Goal: Task Accomplishment & Management: Use online tool/utility

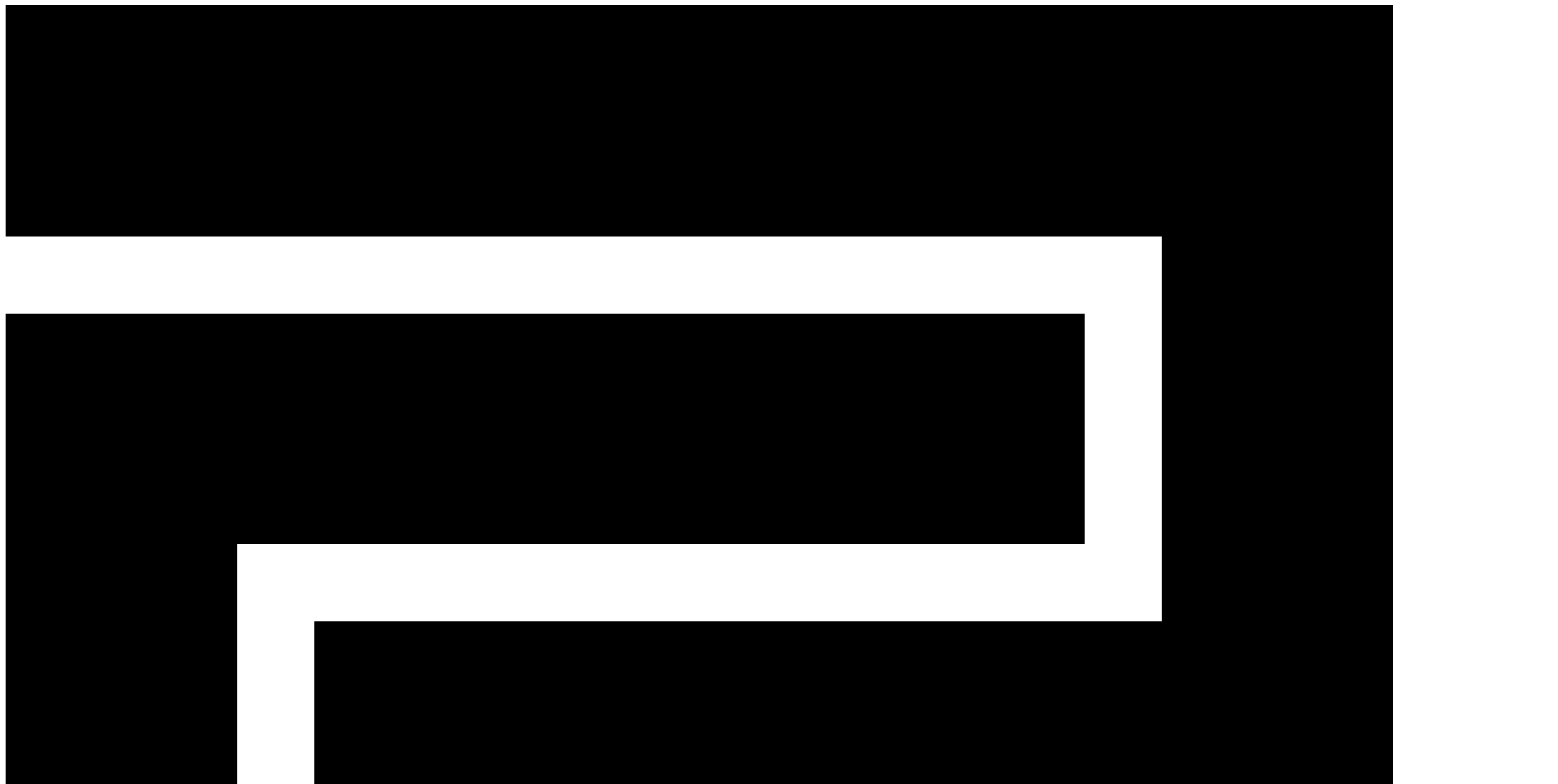
drag, startPoint x: 1097, startPoint y: 179, endPoint x: 1146, endPoint y: 184, distance: 49.3
copy td "c5af4b12"
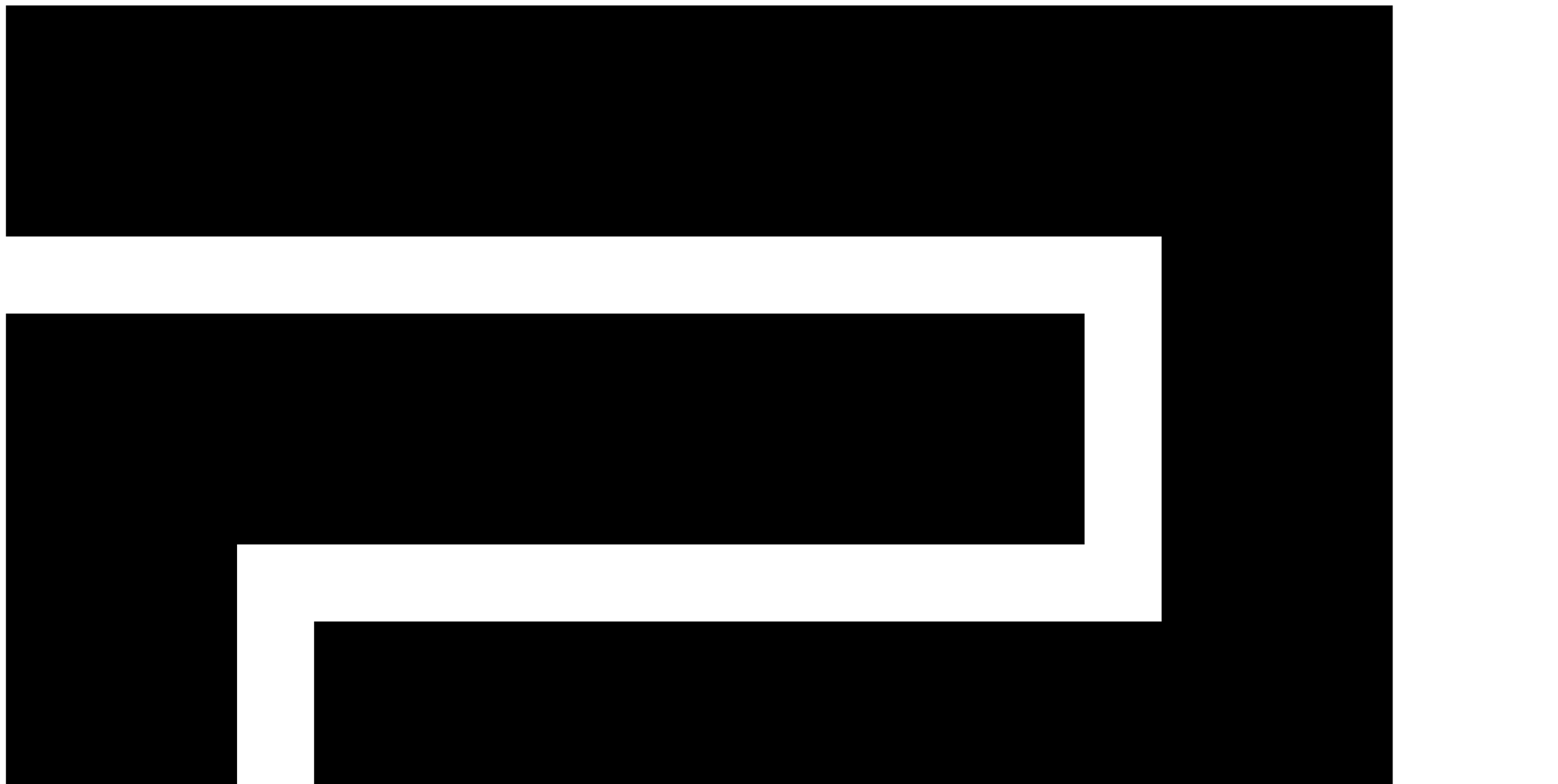
paste input "**********"
type input "**********"
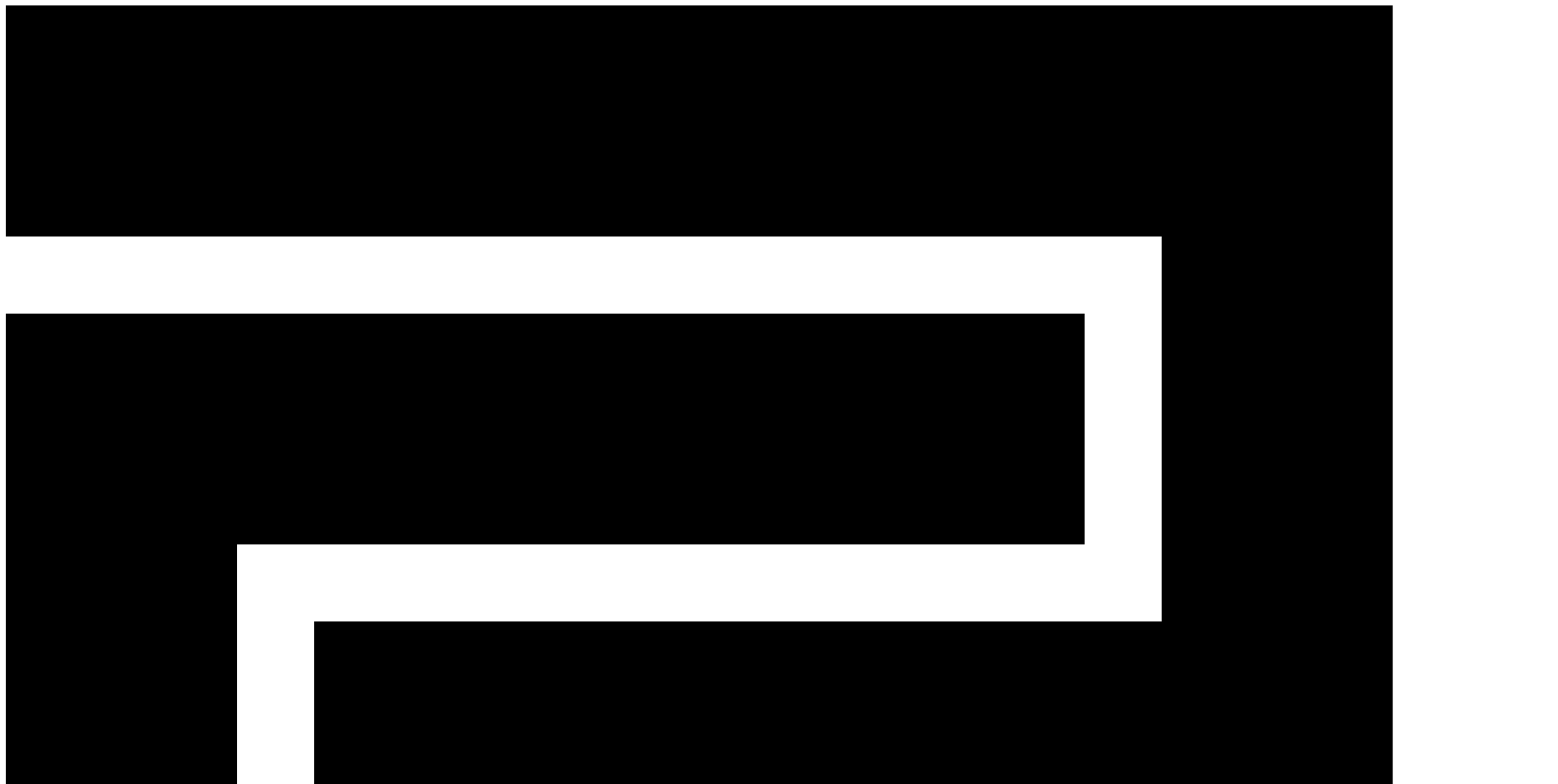
drag, startPoint x: 902, startPoint y: 227, endPoint x: 969, endPoint y: 225, distance: 67.0
copy link "Alexnam"
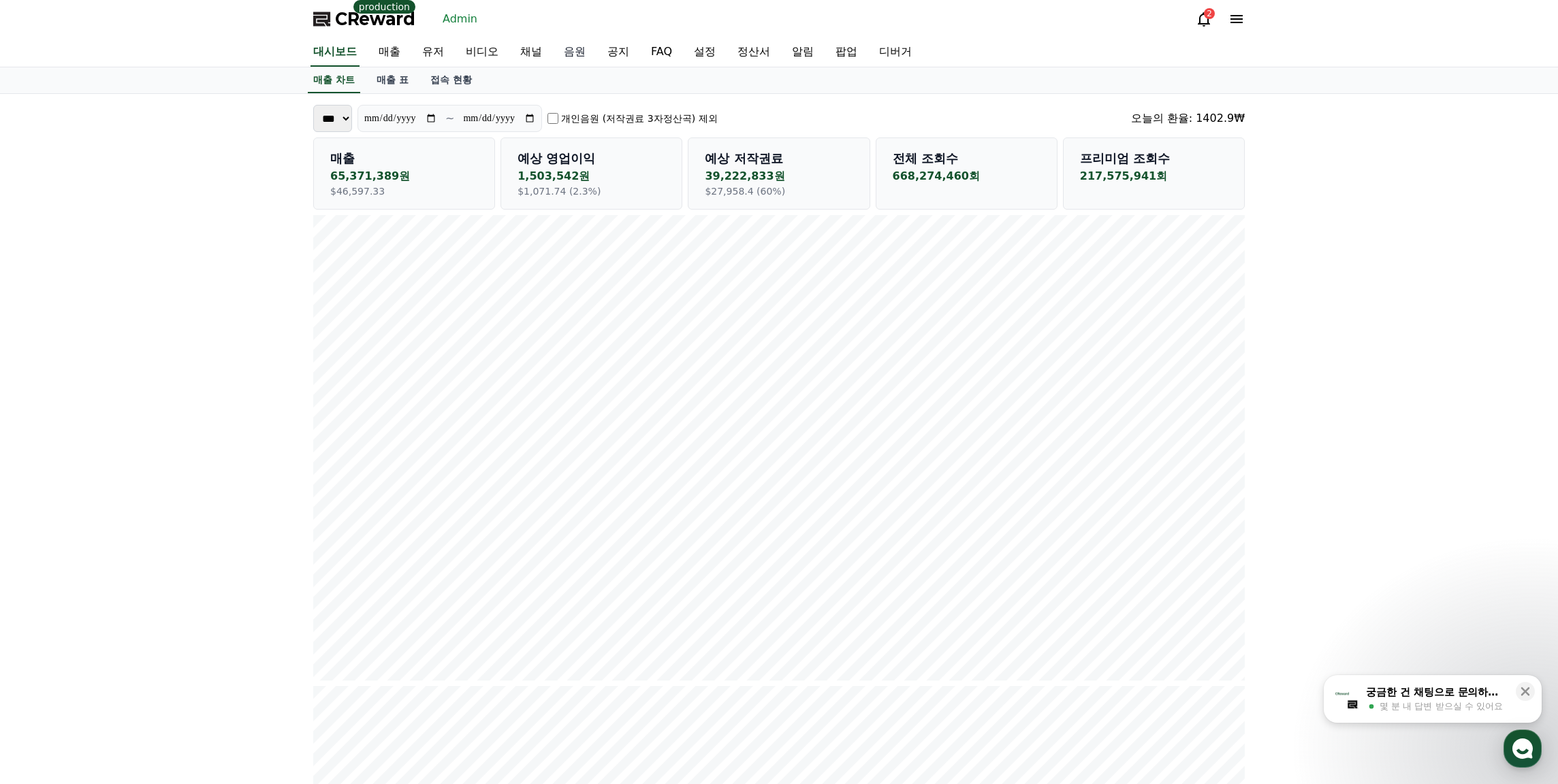
click at [583, 53] on link "음원" at bounding box center [574, 52] width 44 height 29
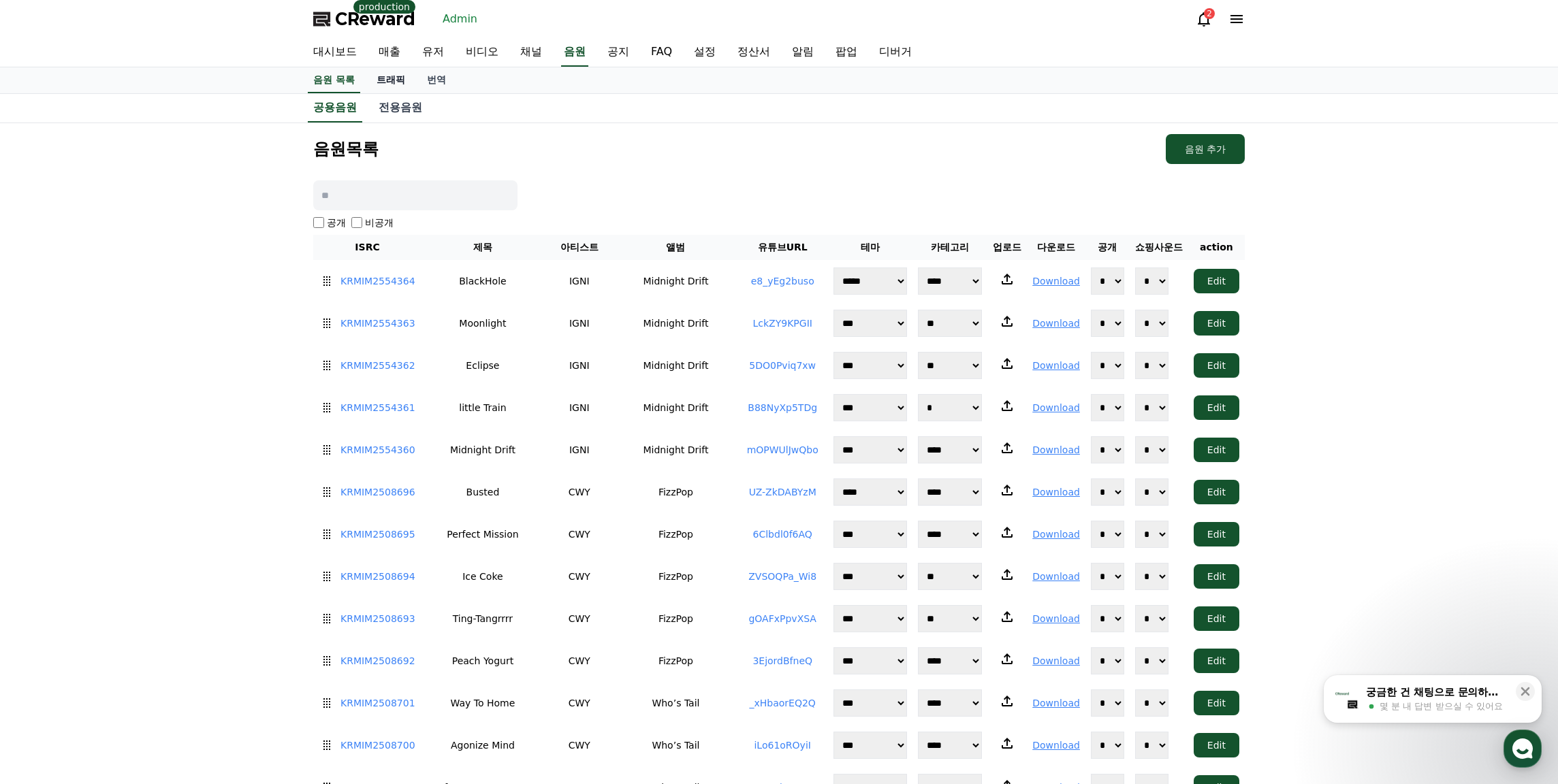
click at [401, 80] on link "트래픽" at bounding box center [391, 81] width 50 height 26
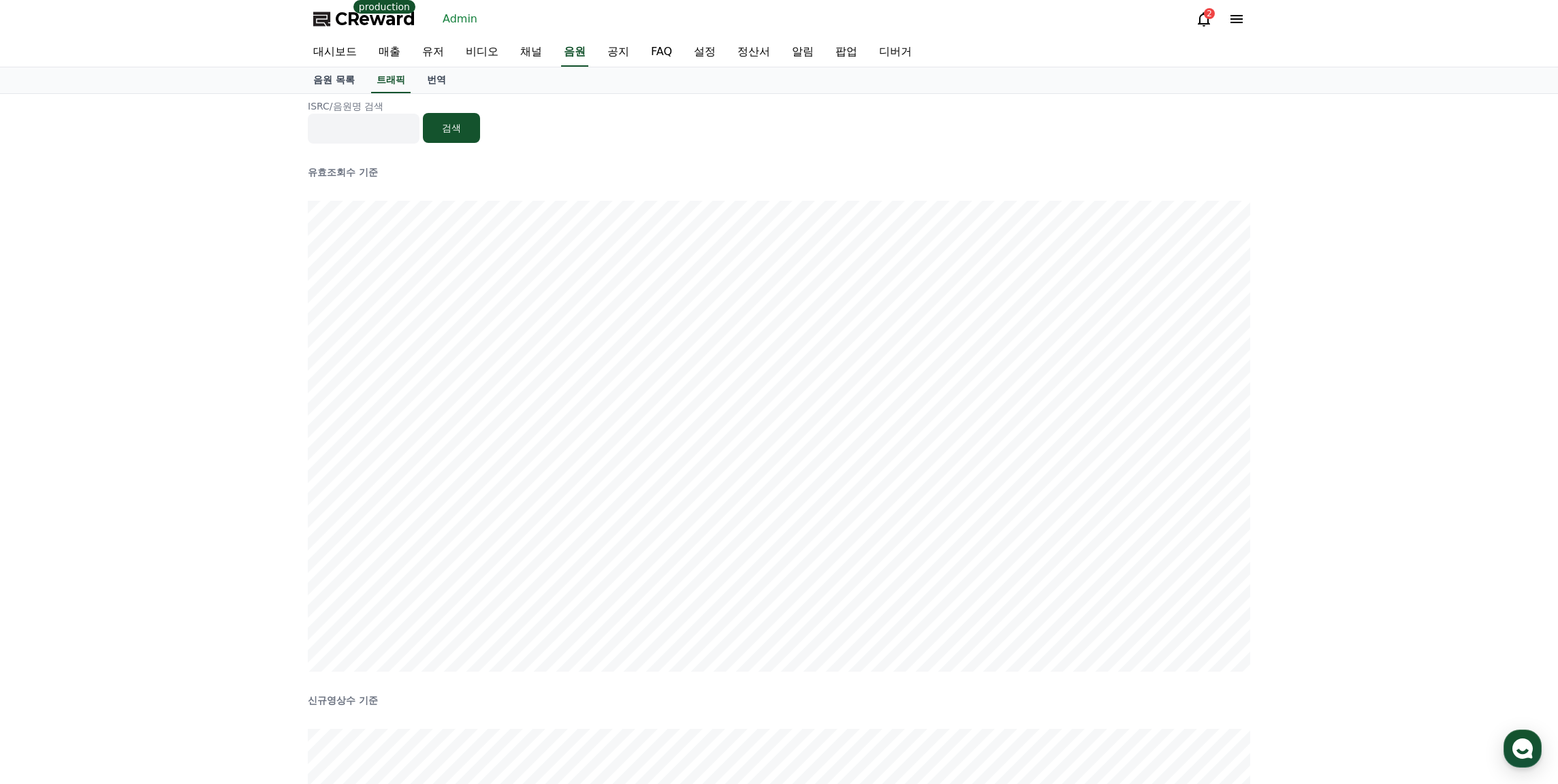
click at [261, 212] on div "ISRC/음원명 검색 검색 유효조회수 기준 신규영상수 기준" at bounding box center [779, 649] width 1558 height 1112
click at [389, 124] on input at bounding box center [363, 128] width 111 height 30
type input "*"
type input "******"
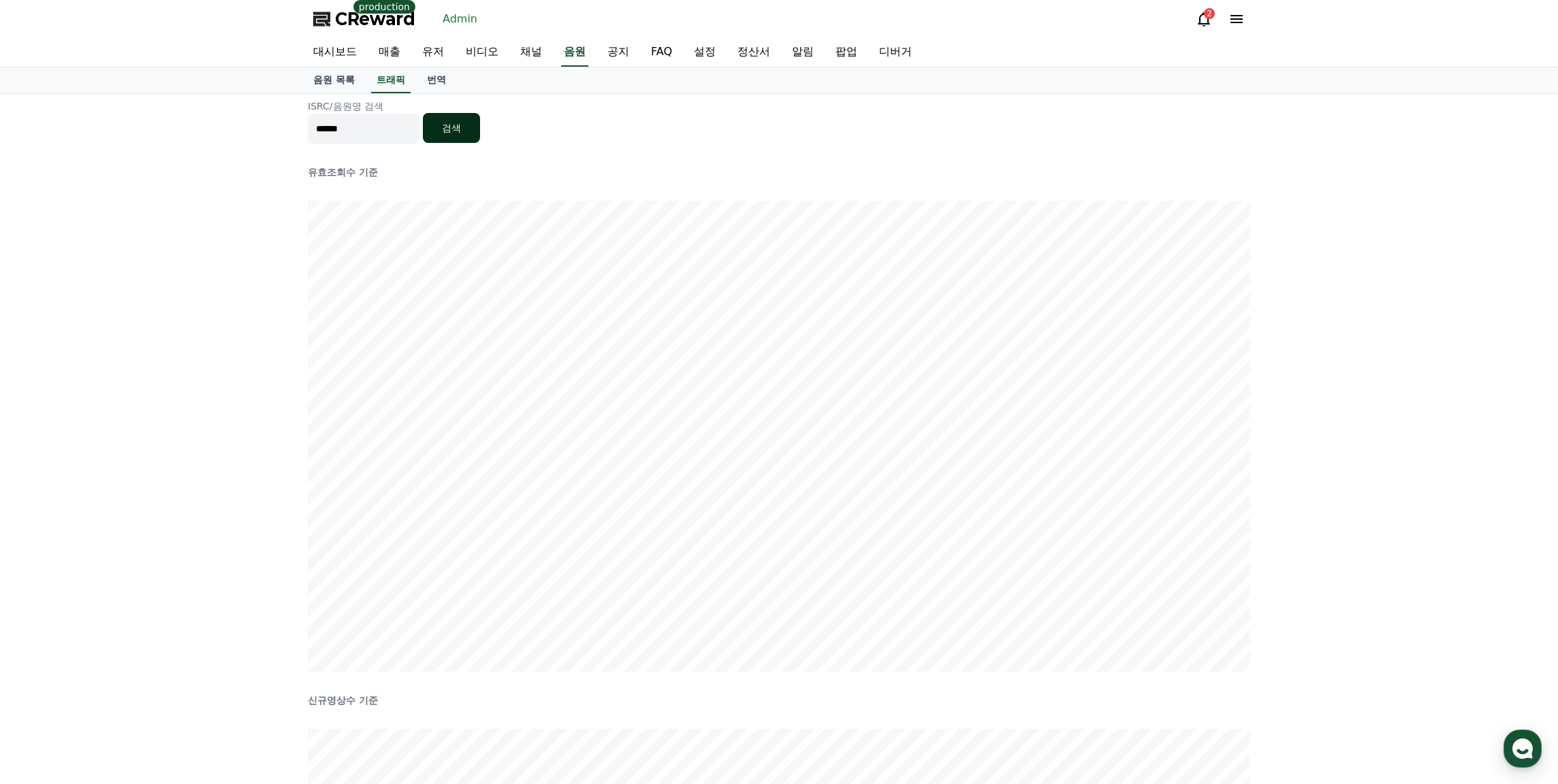
click at [461, 130] on button "검색" at bounding box center [452, 128] width 58 height 30
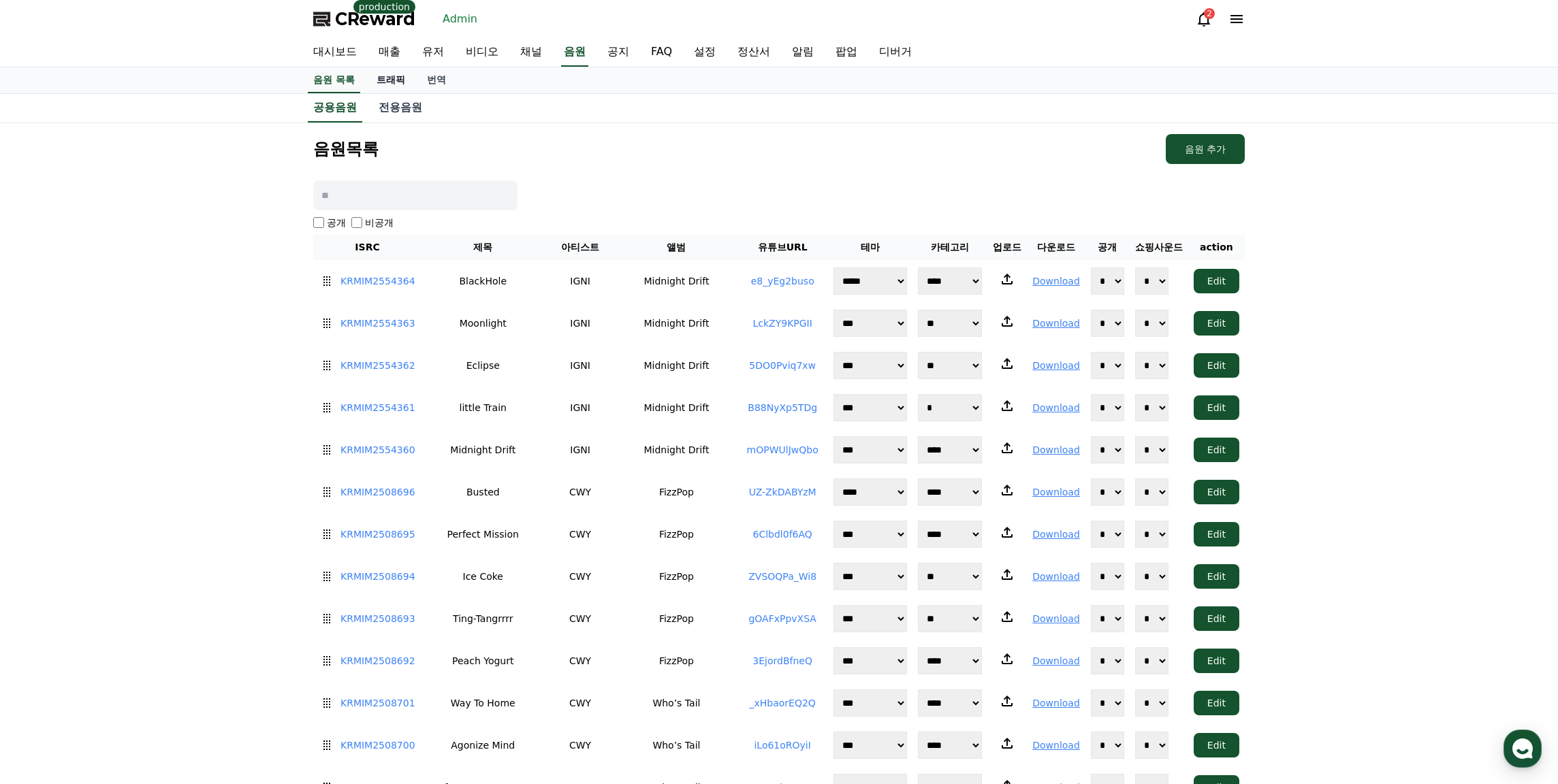
click at [394, 83] on link "트래픽" at bounding box center [391, 81] width 50 height 26
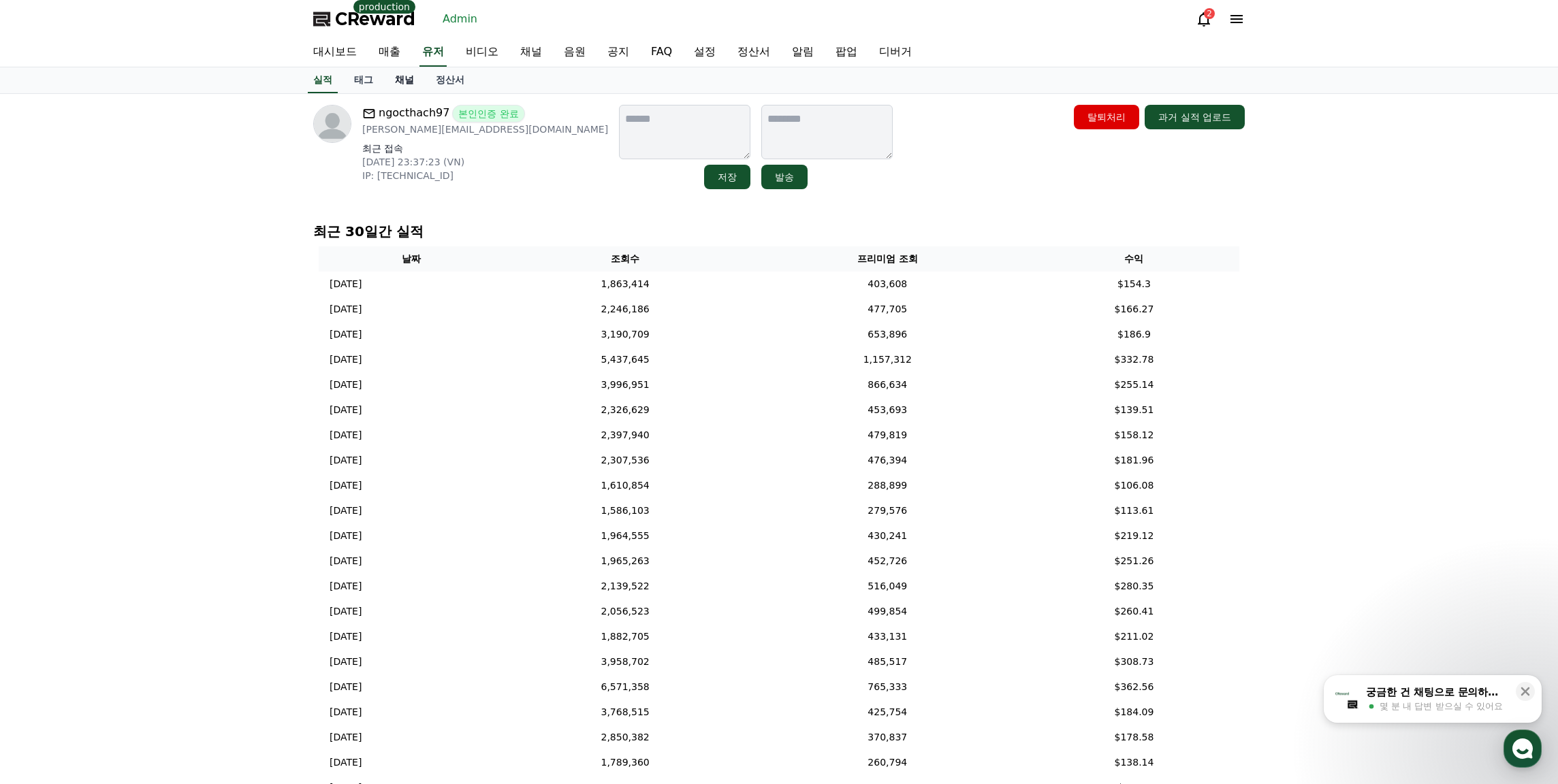
click at [400, 80] on link "채널" at bounding box center [404, 81] width 41 height 26
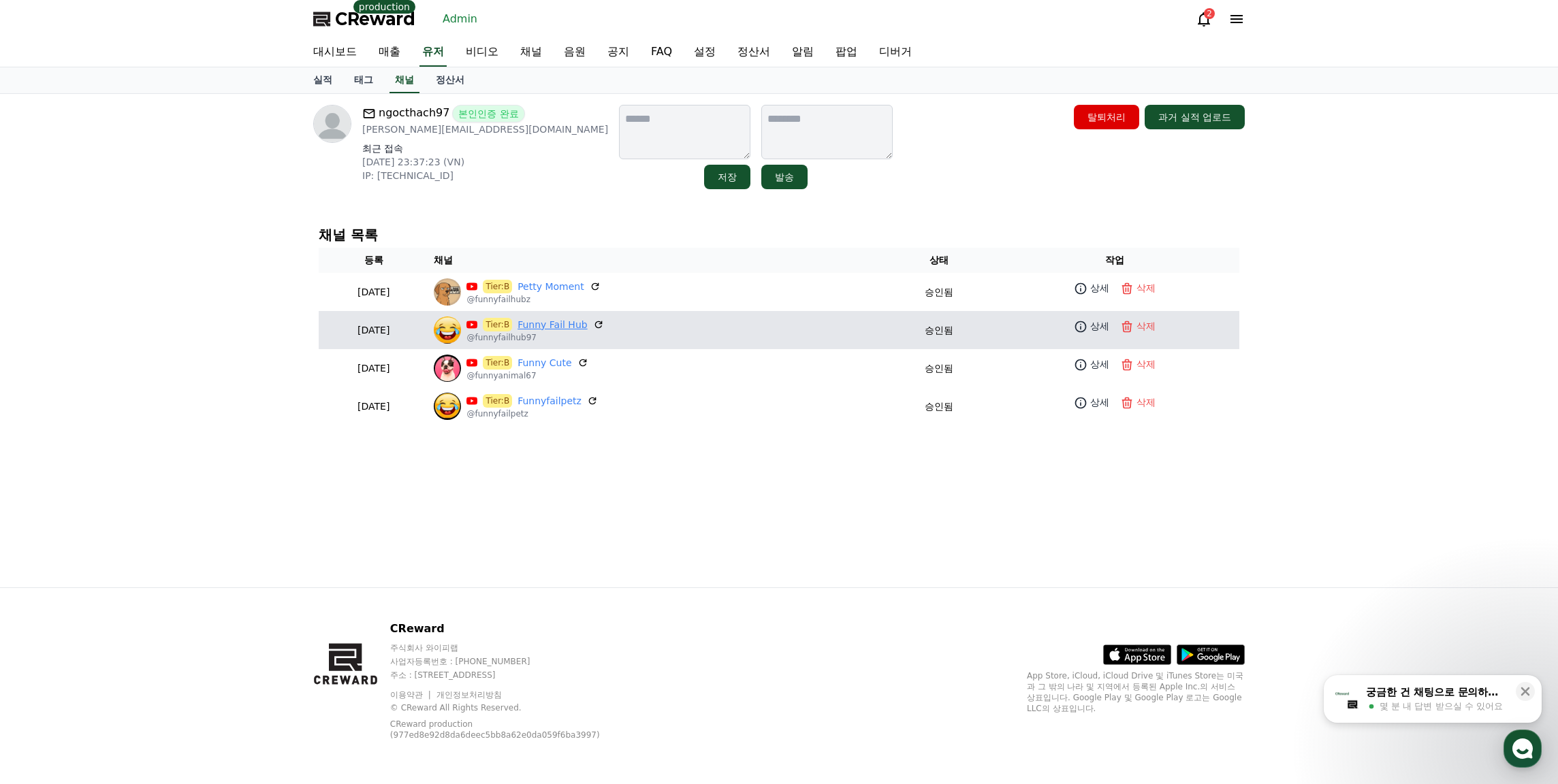
click at [575, 329] on link "Funny Fail Hub" at bounding box center [552, 324] width 70 height 14
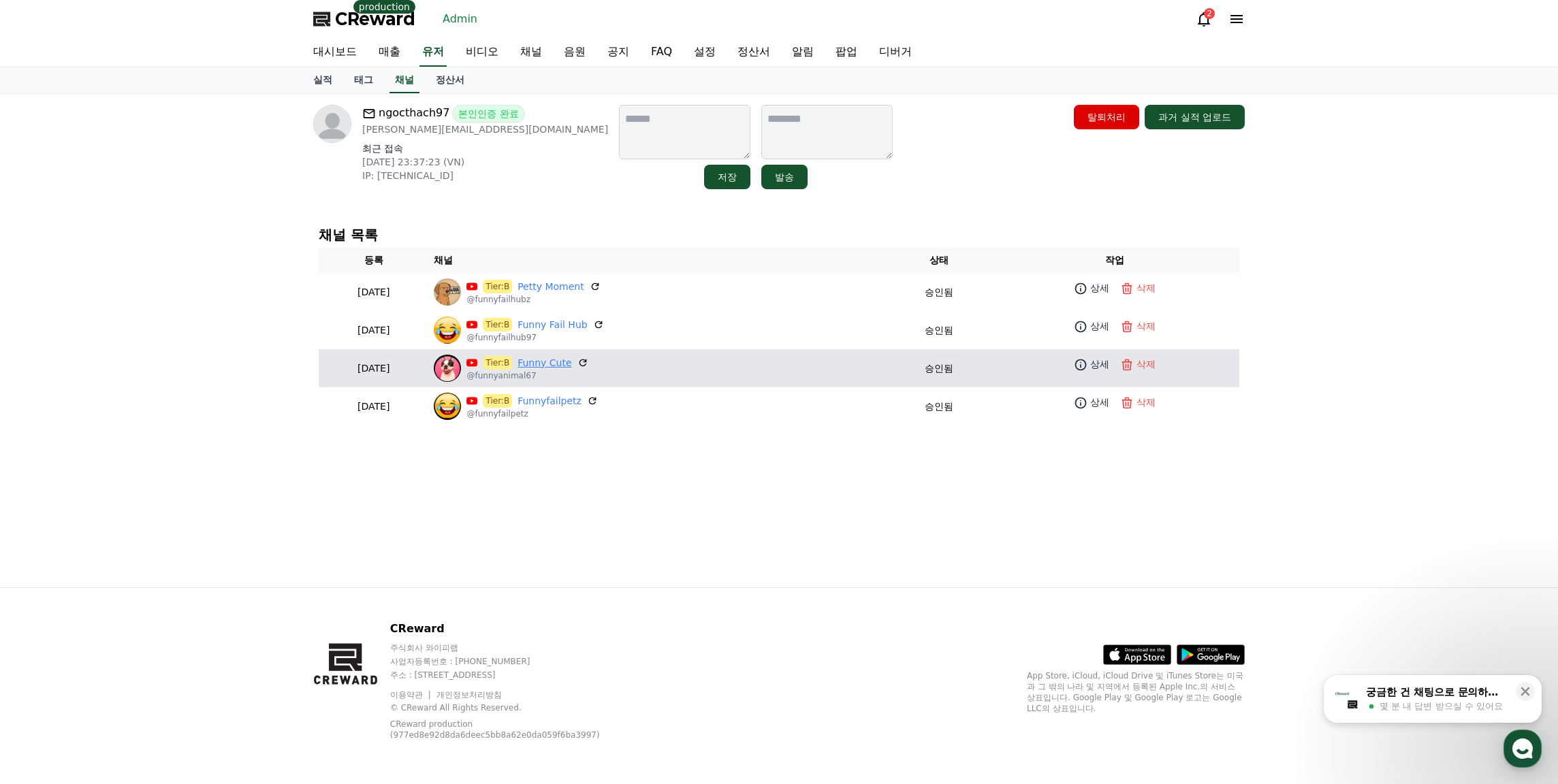
click at [571, 360] on link "Funny Cute" at bounding box center [544, 362] width 54 height 14
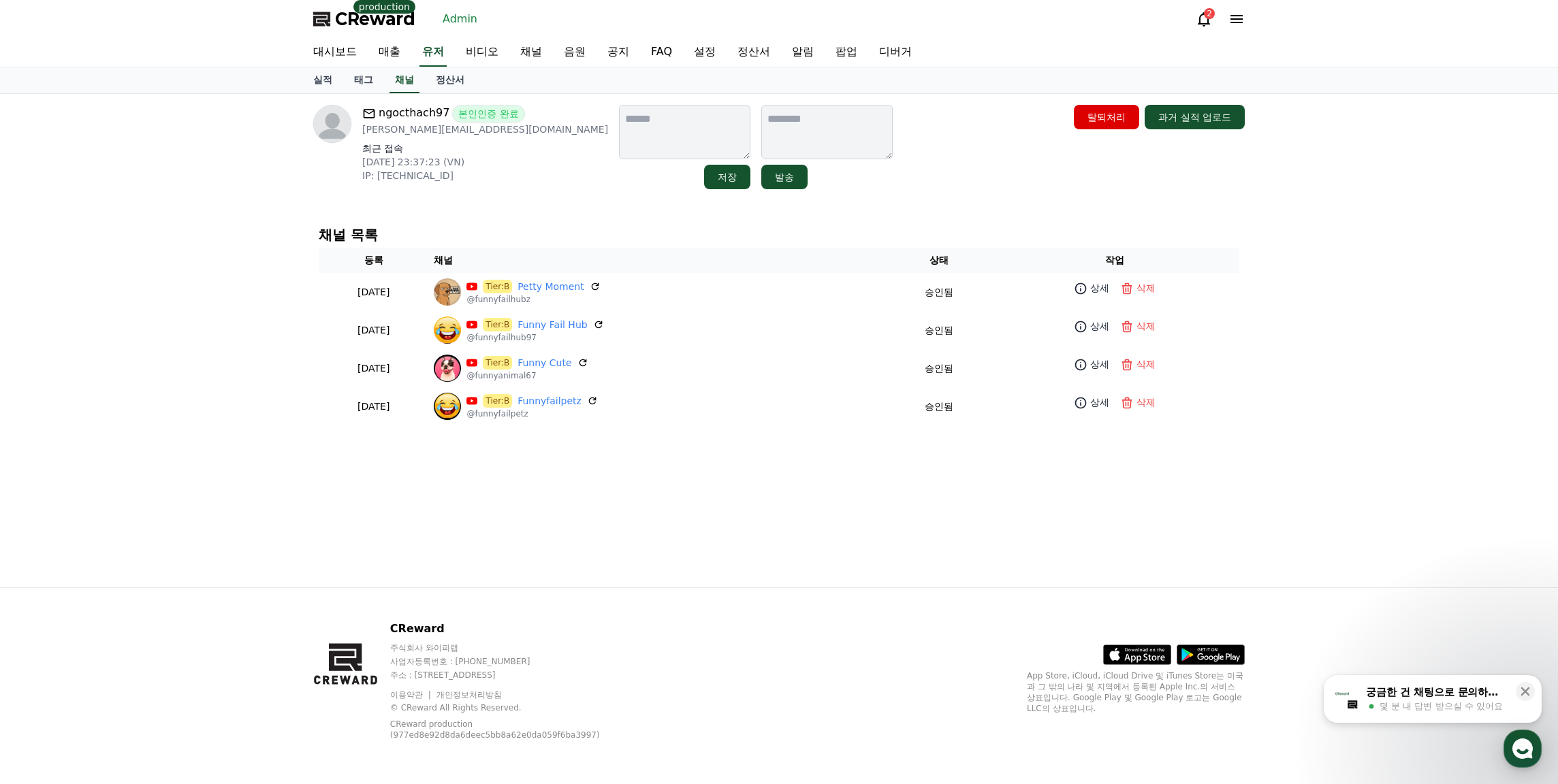
click at [831, 168] on div "ngocthach97 본인인증 완료 Alexnam123997@gmail.com 최근 접속 2025-09-25 23:37:23 (VN) IP: …" at bounding box center [779, 147] width 932 height 85
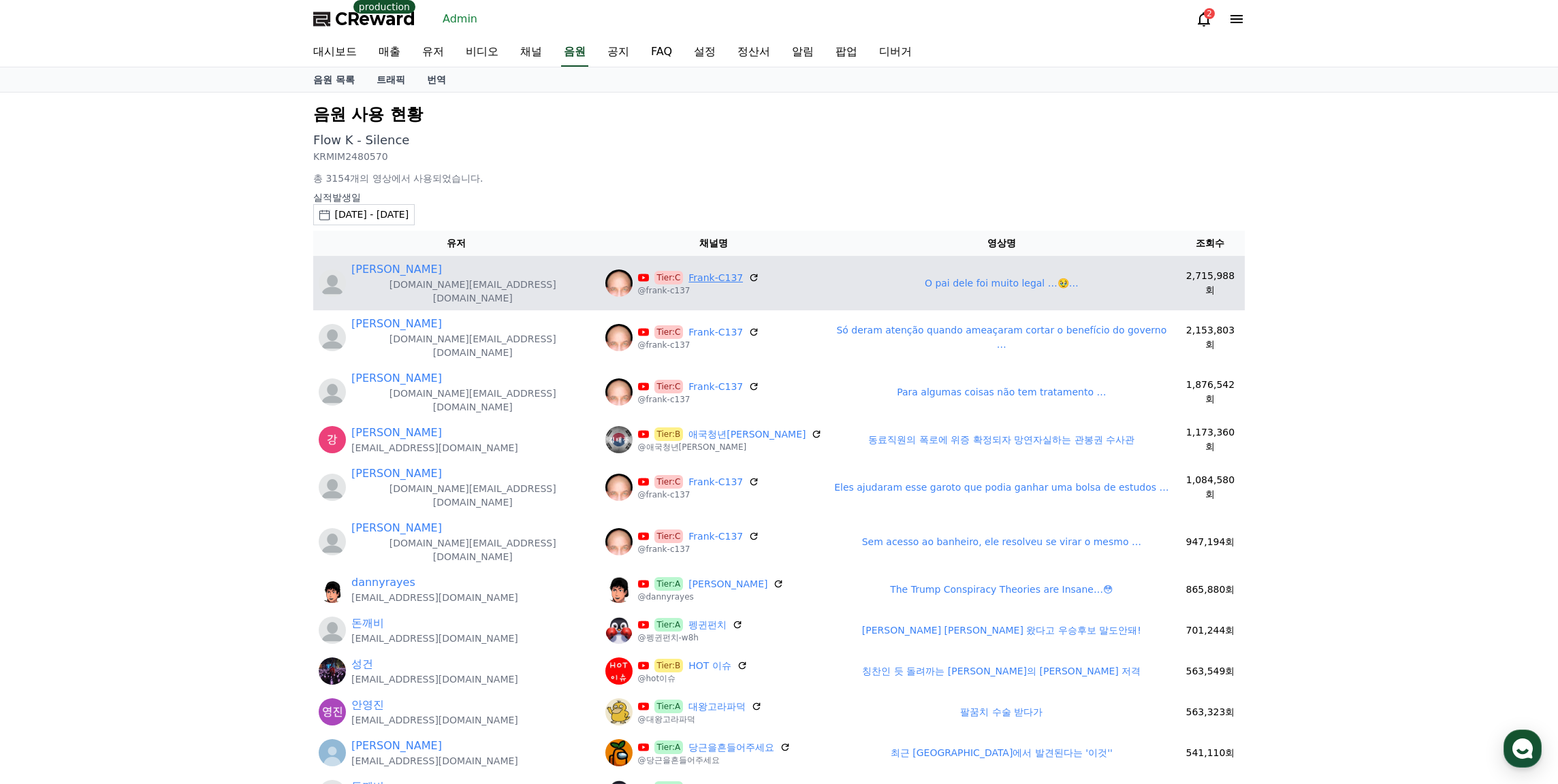
click at [688, 274] on link "Frank-C137" at bounding box center [715, 278] width 55 height 14
click at [924, 278] on link "O pai dele foi muito legal …🥹…" at bounding box center [1002, 283] width 154 height 11
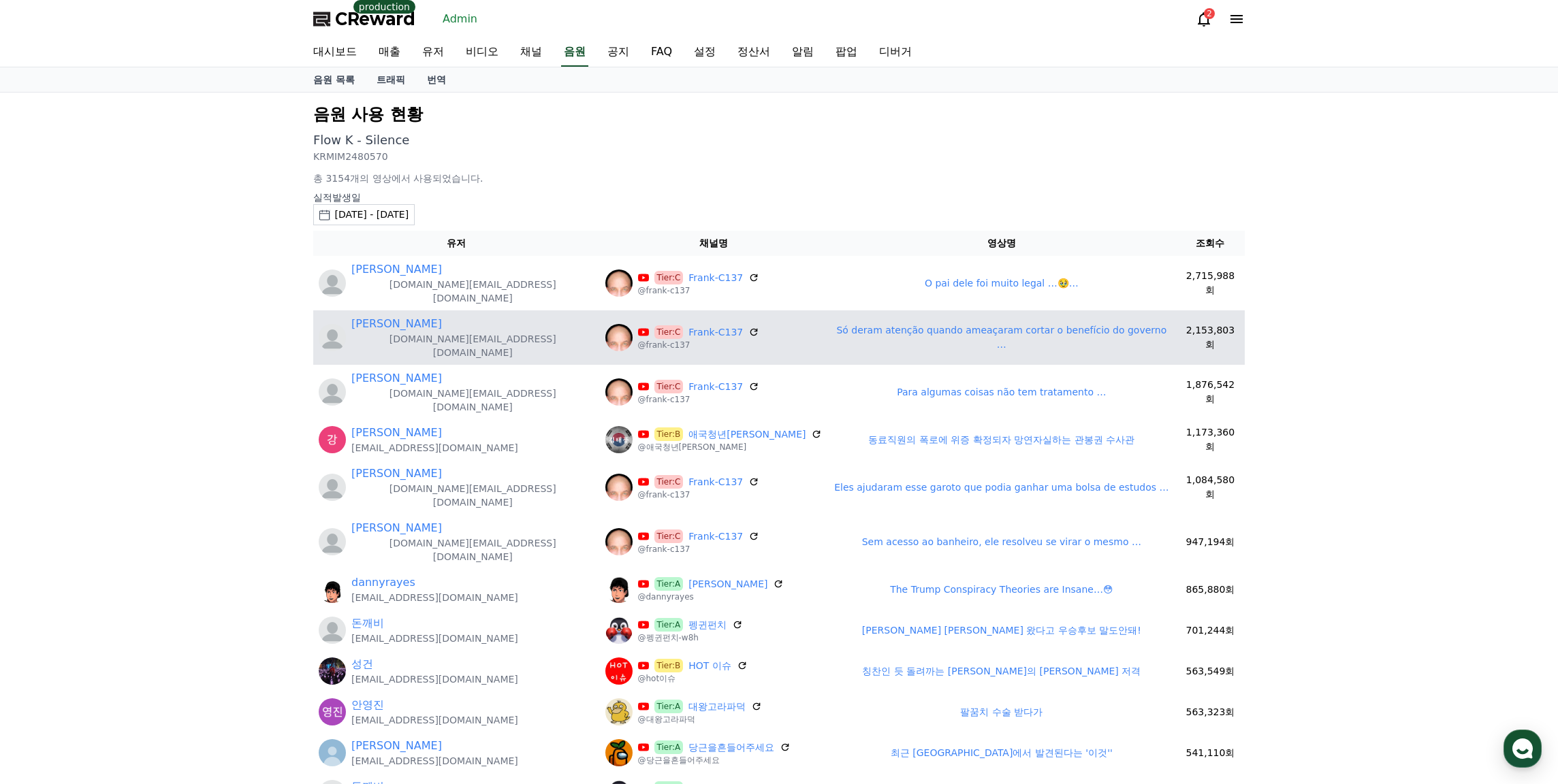
click at [894, 325] on link "Só deram atenção quando ameaçaram cortar o benefício do governo …" at bounding box center [1001, 337] width 330 height 25
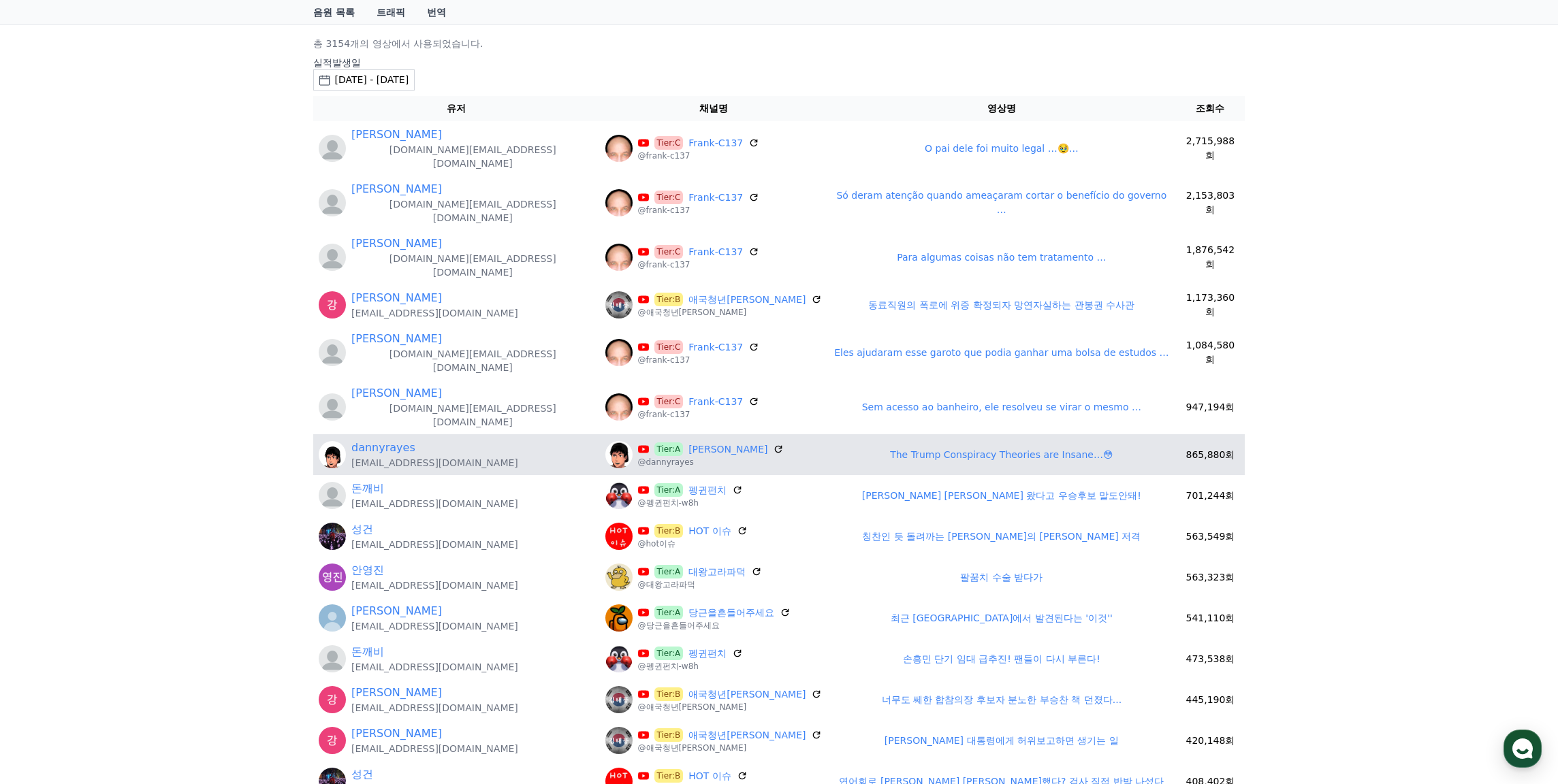
scroll to position [137, 0]
click at [688, 441] on link "Danny Rayes" at bounding box center [727, 448] width 79 height 14
click at [968, 433] on td "The Trump Conspiracy Theories are Insane…😳" at bounding box center [1001, 453] width 348 height 41
click at [962, 433] on td "The Trump Conspiracy Theories are Insane…😳" at bounding box center [1001, 453] width 348 height 41
click at [893, 448] on link "The Trump Conspiracy Theories are Insane…😳" at bounding box center [1002, 453] width 223 height 11
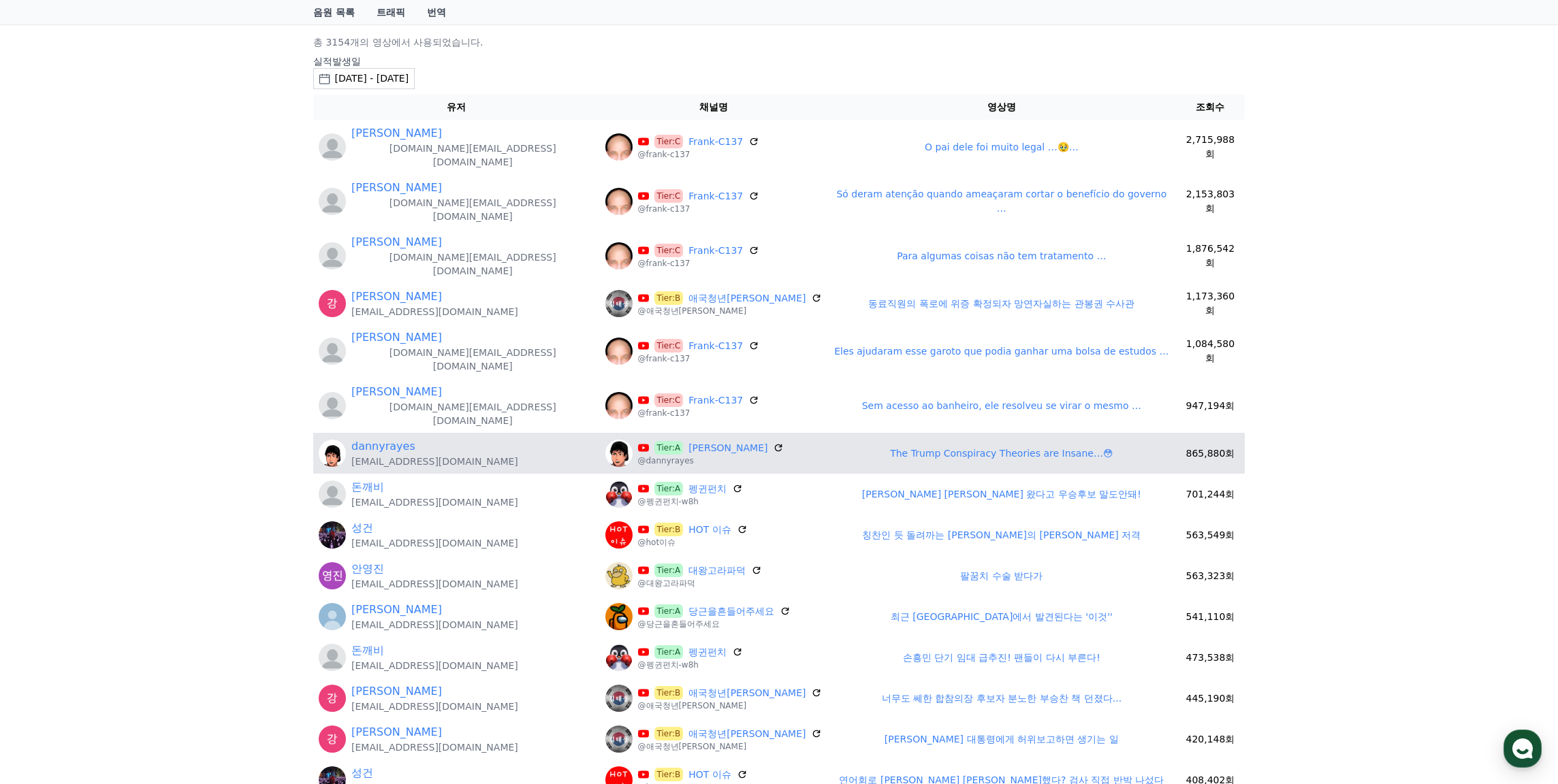
click at [391, 455] on p "dannyrayes97@gmail.com" at bounding box center [435, 462] width 167 height 14
click at [391, 438] on link "dannyrayes" at bounding box center [383, 447] width 64 height 17
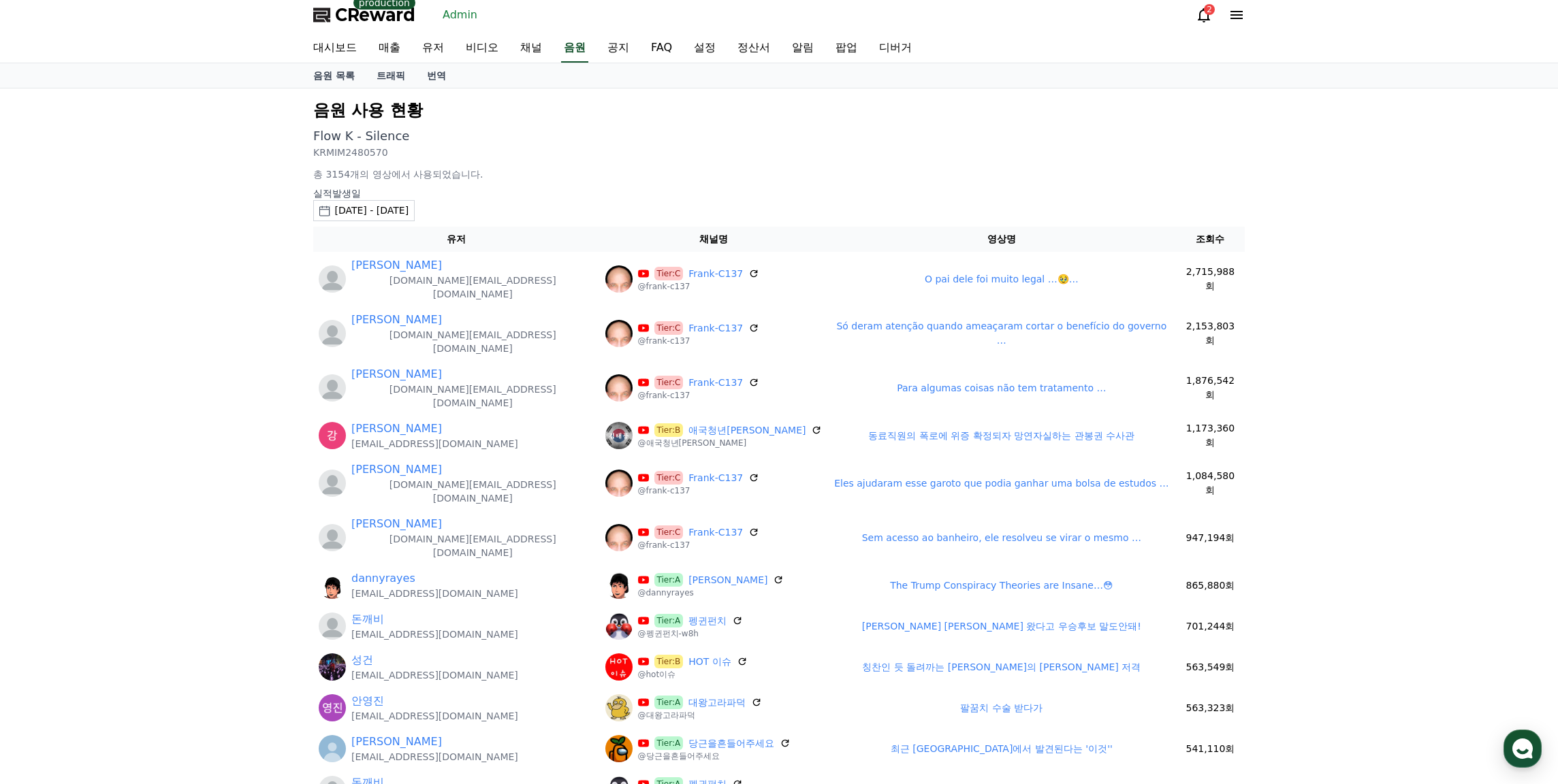
scroll to position [0, 0]
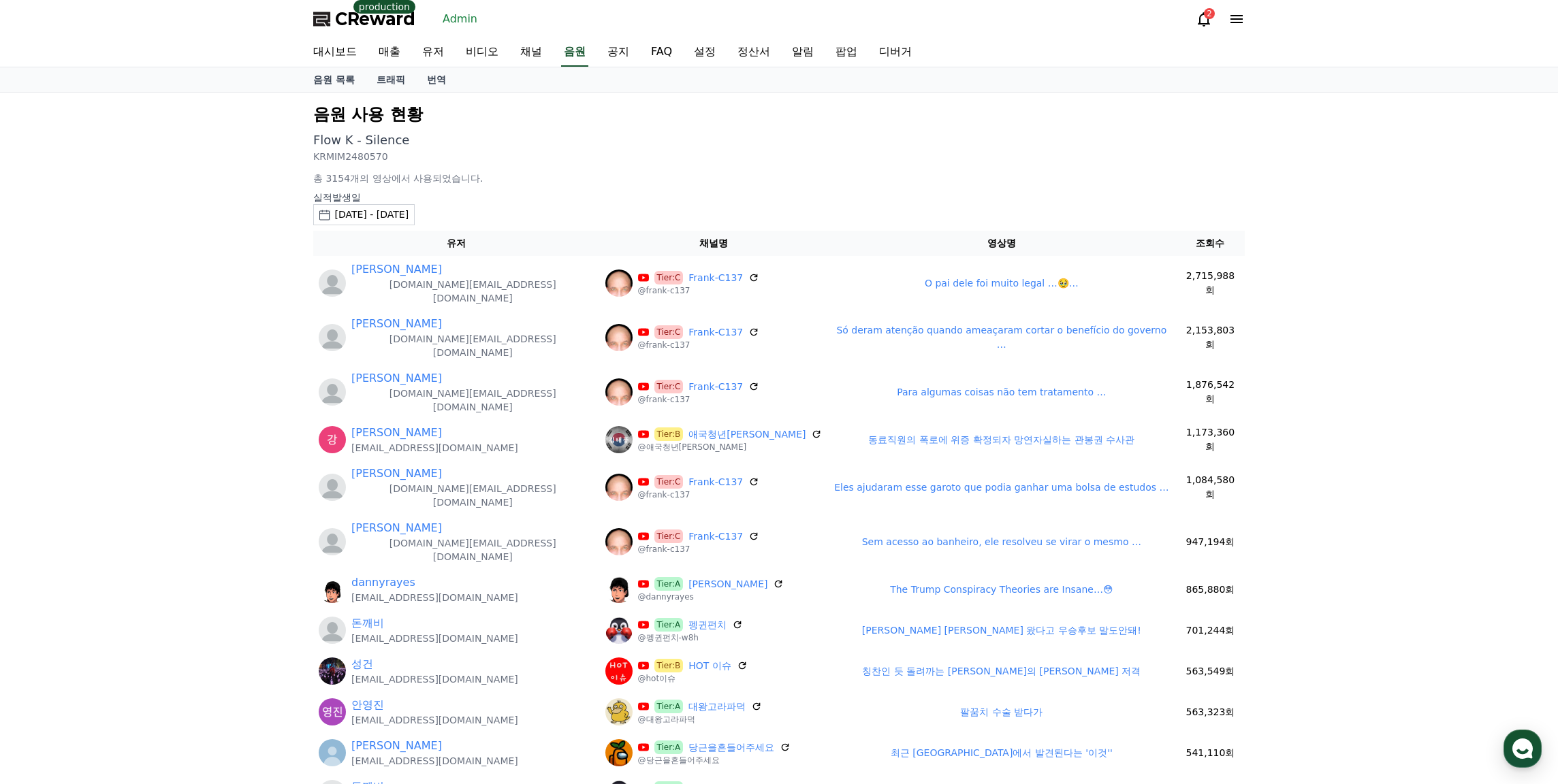
click at [700, 172] on p "총 3154개의 영상에서 사용되었습니다." at bounding box center [779, 178] width 932 height 14
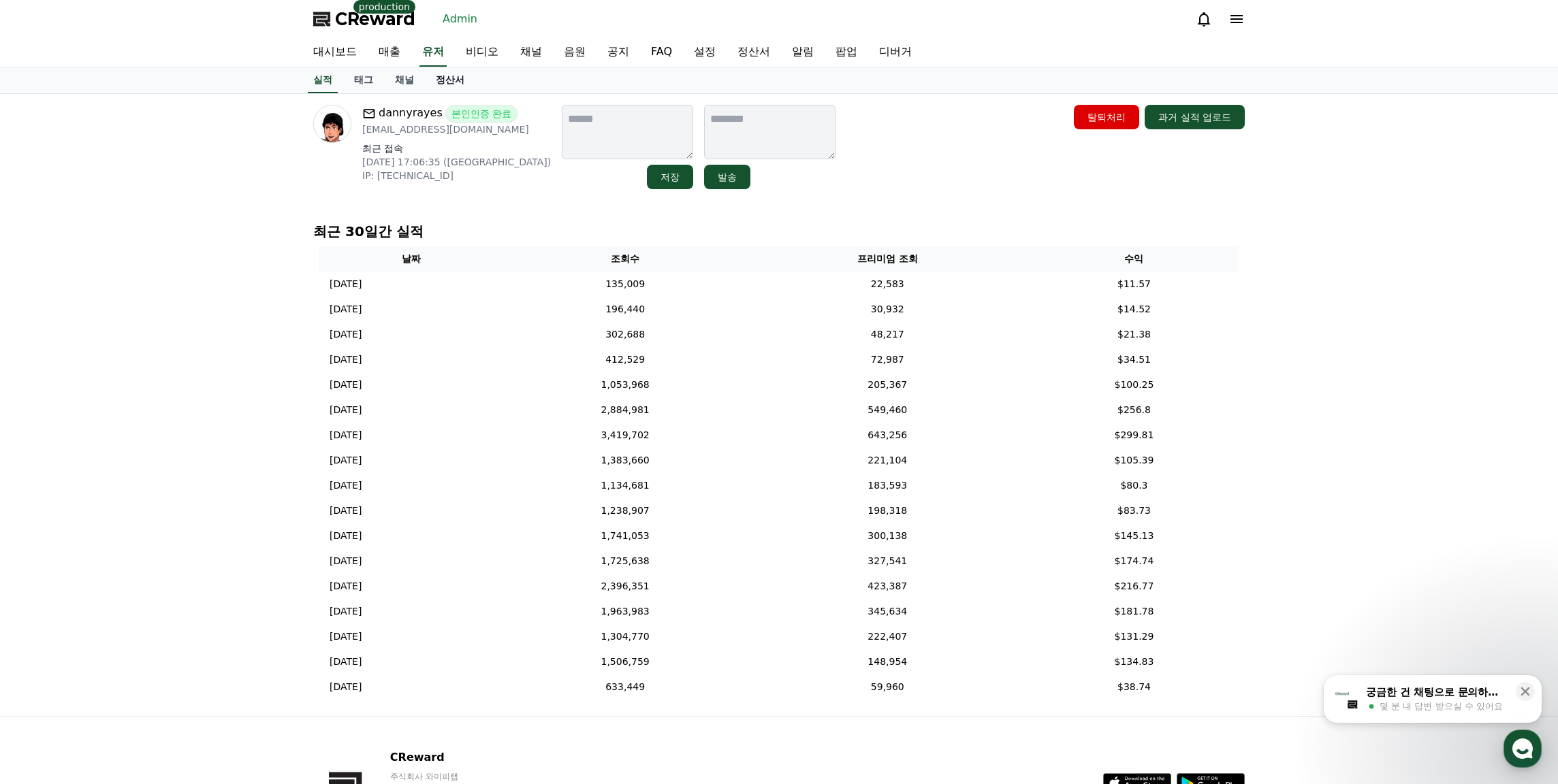
click at [434, 83] on link "정산서" at bounding box center [450, 81] width 50 height 26
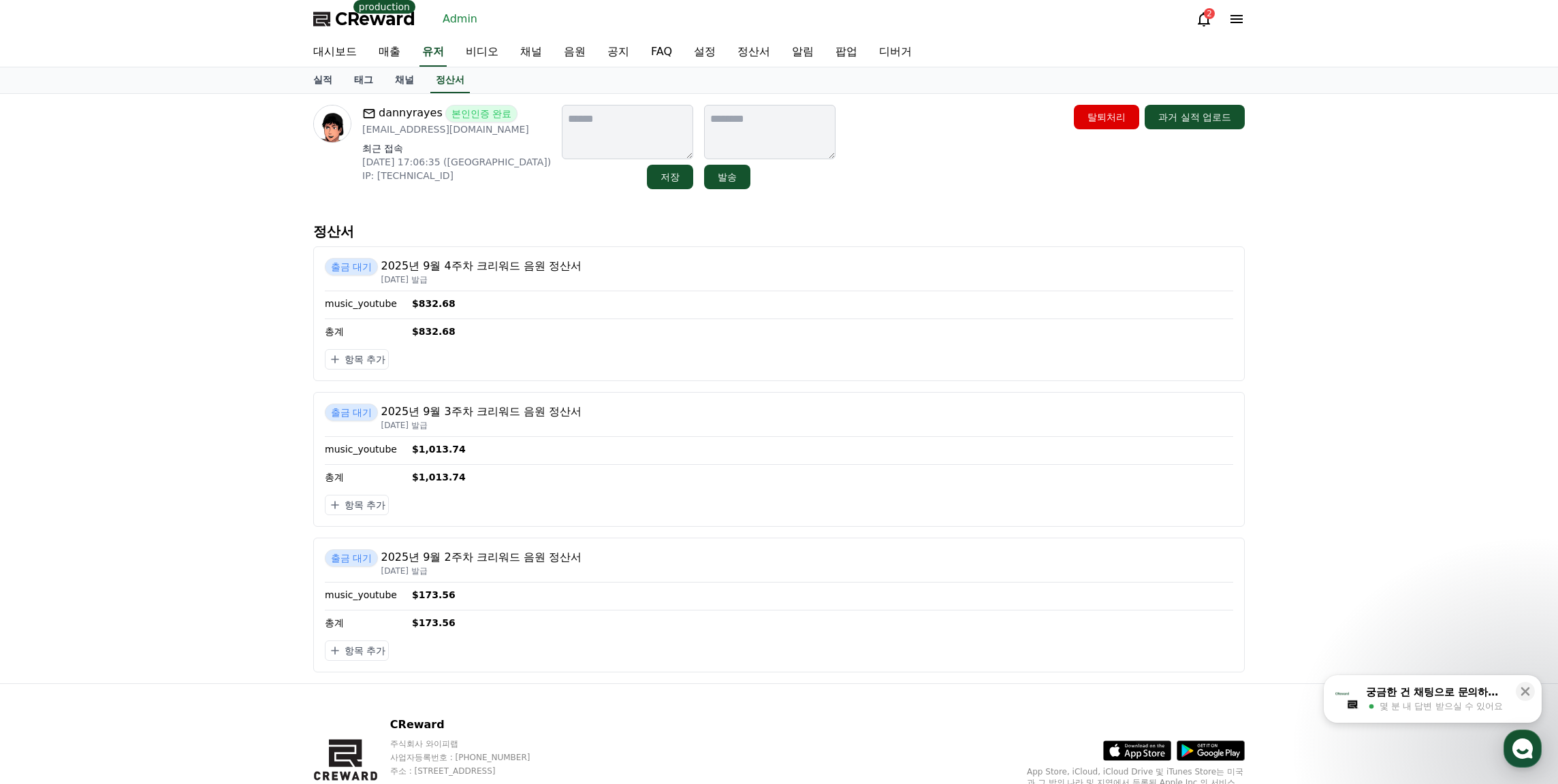
click at [940, 192] on div "dannyrayes 본인인증 완료 [EMAIL_ADDRESS][DOMAIN_NAME] 최근 접속 [DATE] 17:06:35 ([GEOGRAP…" at bounding box center [779, 147] width 942 height 96
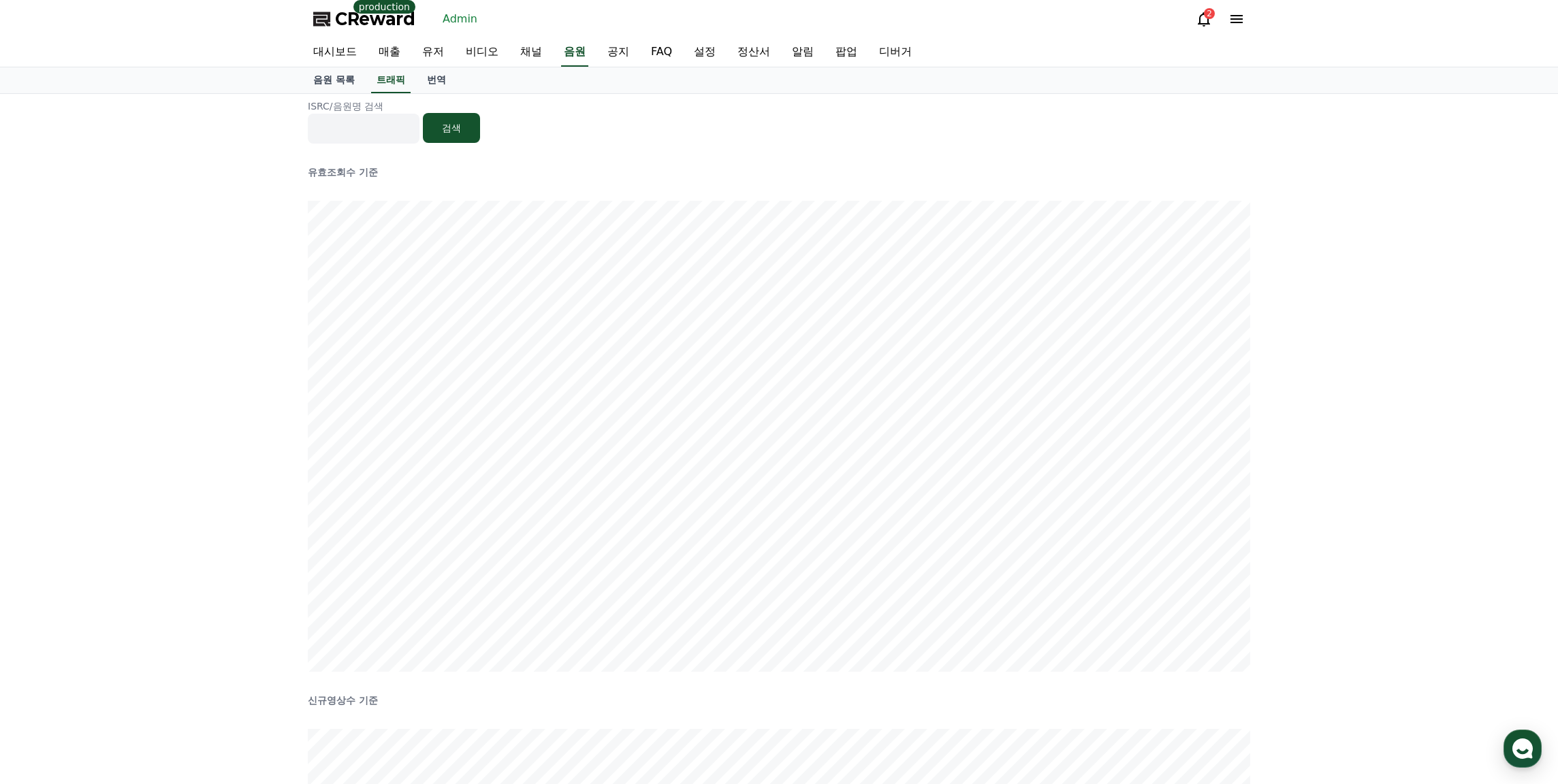
click at [397, 139] on input at bounding box center [363, 128] width 111 height 30
type input "******"
click at [450, 133] on button "검색" at bounding box center [452, 128] width 58 height 30
click at [389, 123] on input "******" at bounding box center [363, 128] width 111 height 30
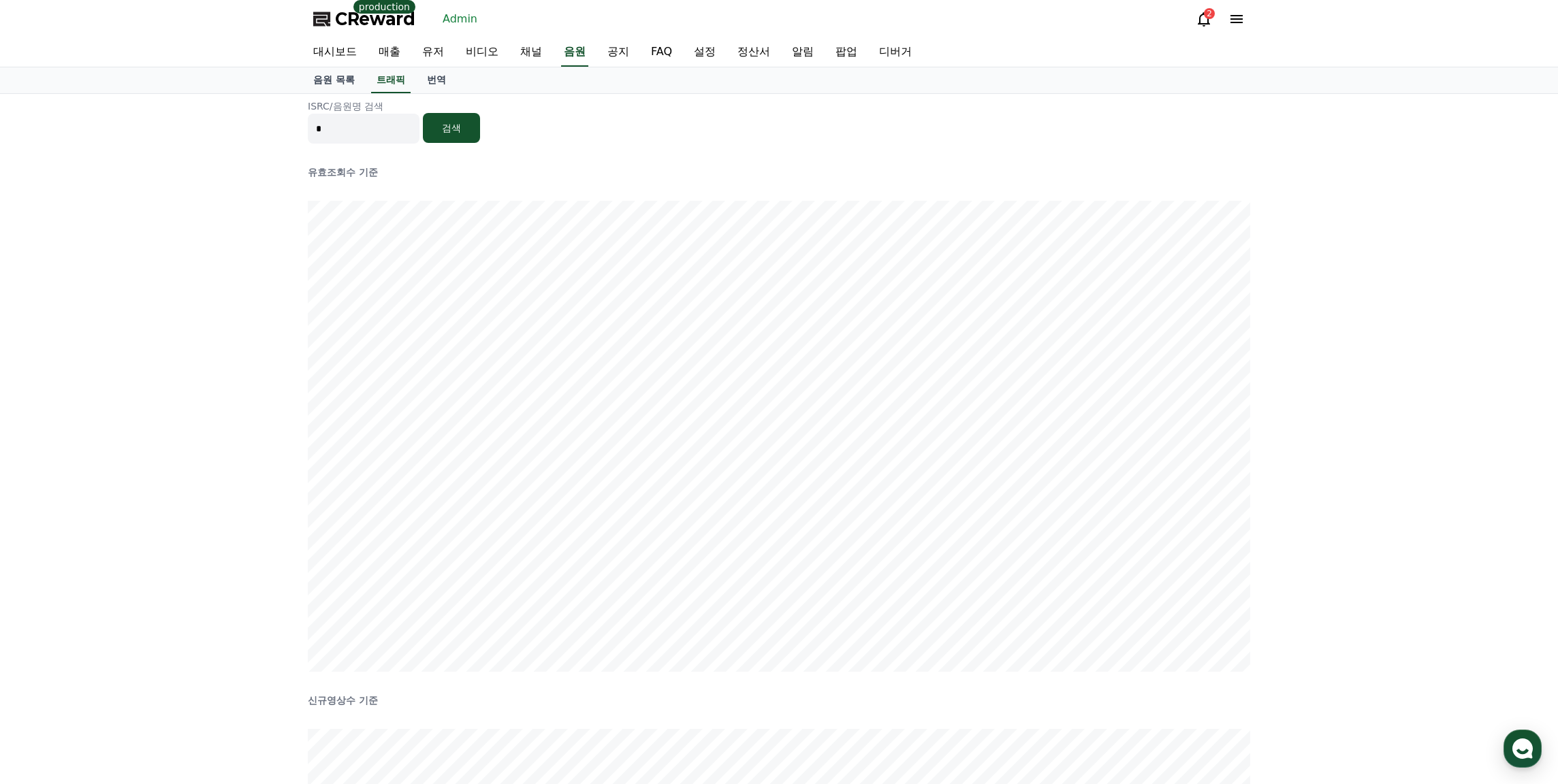
type input "*"
click at [452, 127] on button "검색" at bounding box center [452, 128] width 58 height 30
click at [1352, 17] on div "CReward production Admin 2" at bounding box center [779, 19] width 1558 height 38
click at [428, 192] on div "ISRC/음원명 검색 검색 유효조회수 기준 신규영상수 기준" at bounding box center [779, 649] width 953 height 1112
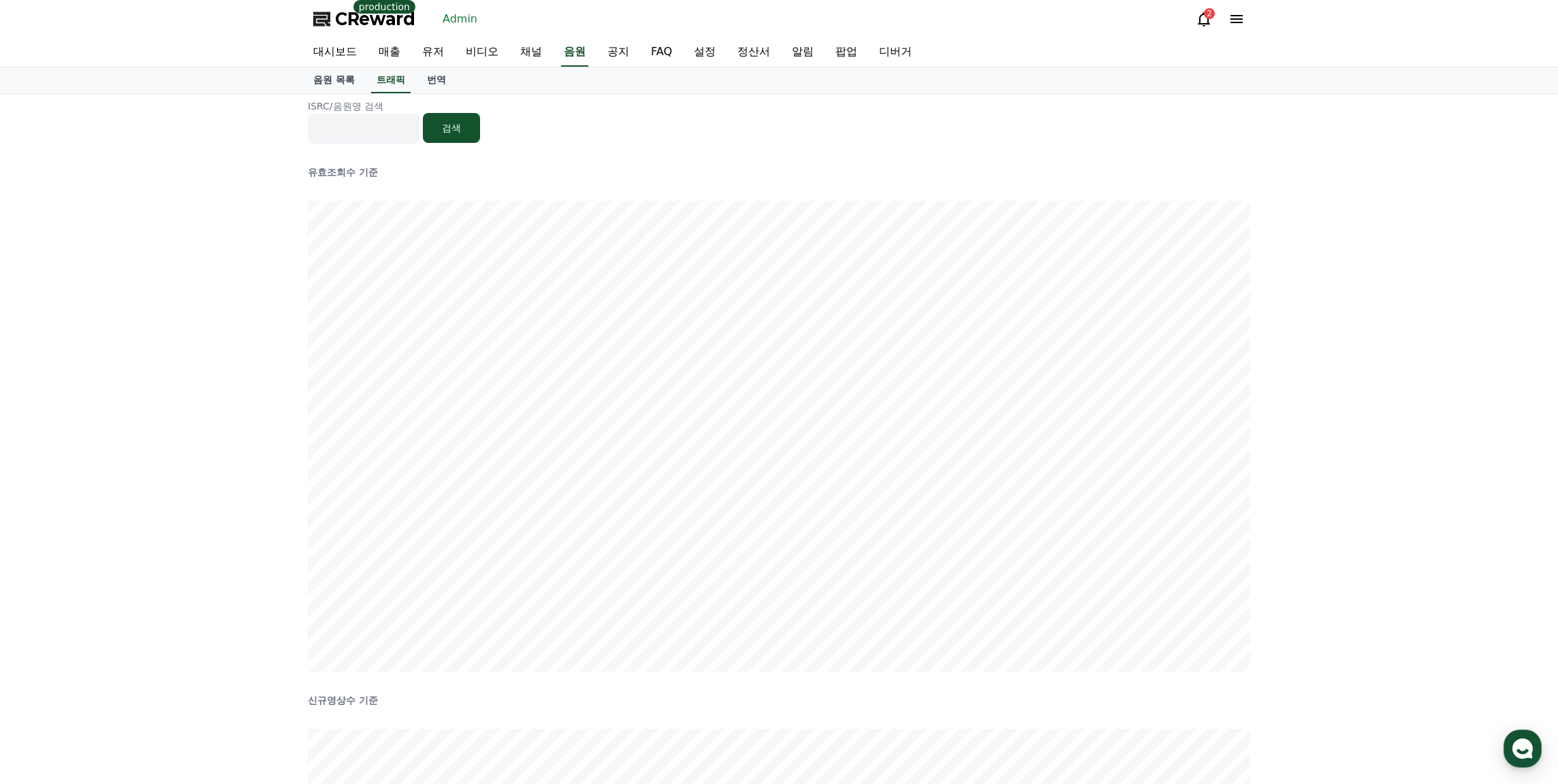
click at [385, 216] on div "ISRC/음원명 검색 검색 유효조회수 기준 신규영상수 기준" at bounding box center [779, 649] width 953 height 1112
click at [387, 136] on input at bounding box center [363, 128] width 111 height 30
click at [529, 211] on div "ISRC/음원명 검색 검색 유효조회수 기준 신규영상수 기준" at bounding box center [779, 649] width 953 height 1112
click at [391, 131] on input at bounding box center [363, 128] width 111 height 30
type input "*"
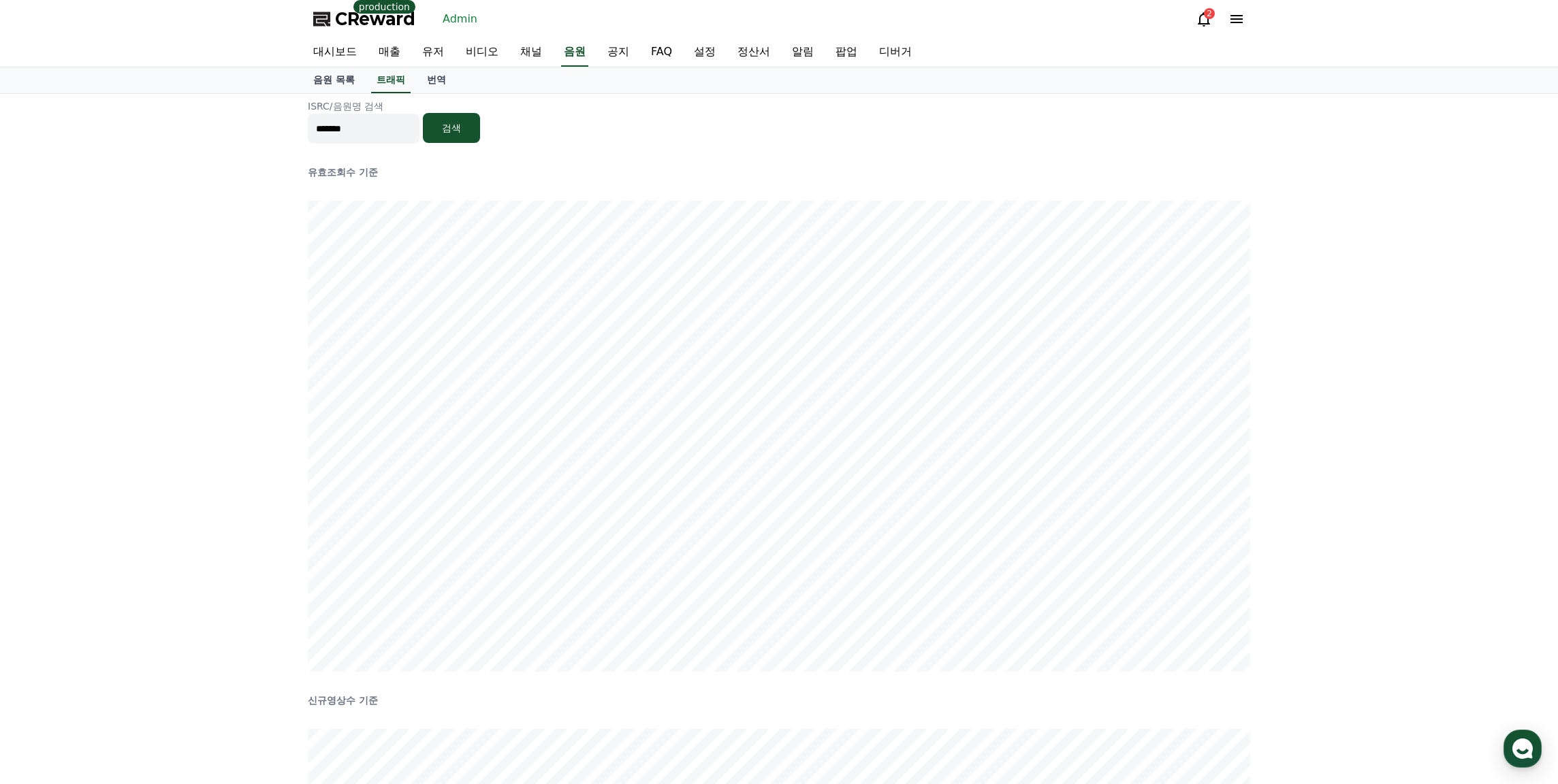
type input "*******"
click at [465, 131] on button "검색" at bounding box center [452, 128] width 58 height 30
drag, startPoint x: 409, startPoint y: 131, endPoint x: 249, endPoint y: 131, distance: 160.0
click at [249, 131] on div "ISRC/음원명 검색 ******* 검색 유효조회수 기준 신규영상수 기준" at bounding box center [779, 649] width 1558 height 1112
click at [385, 129] on input "*******" at bounding box center [363, 128] width 111 height 30
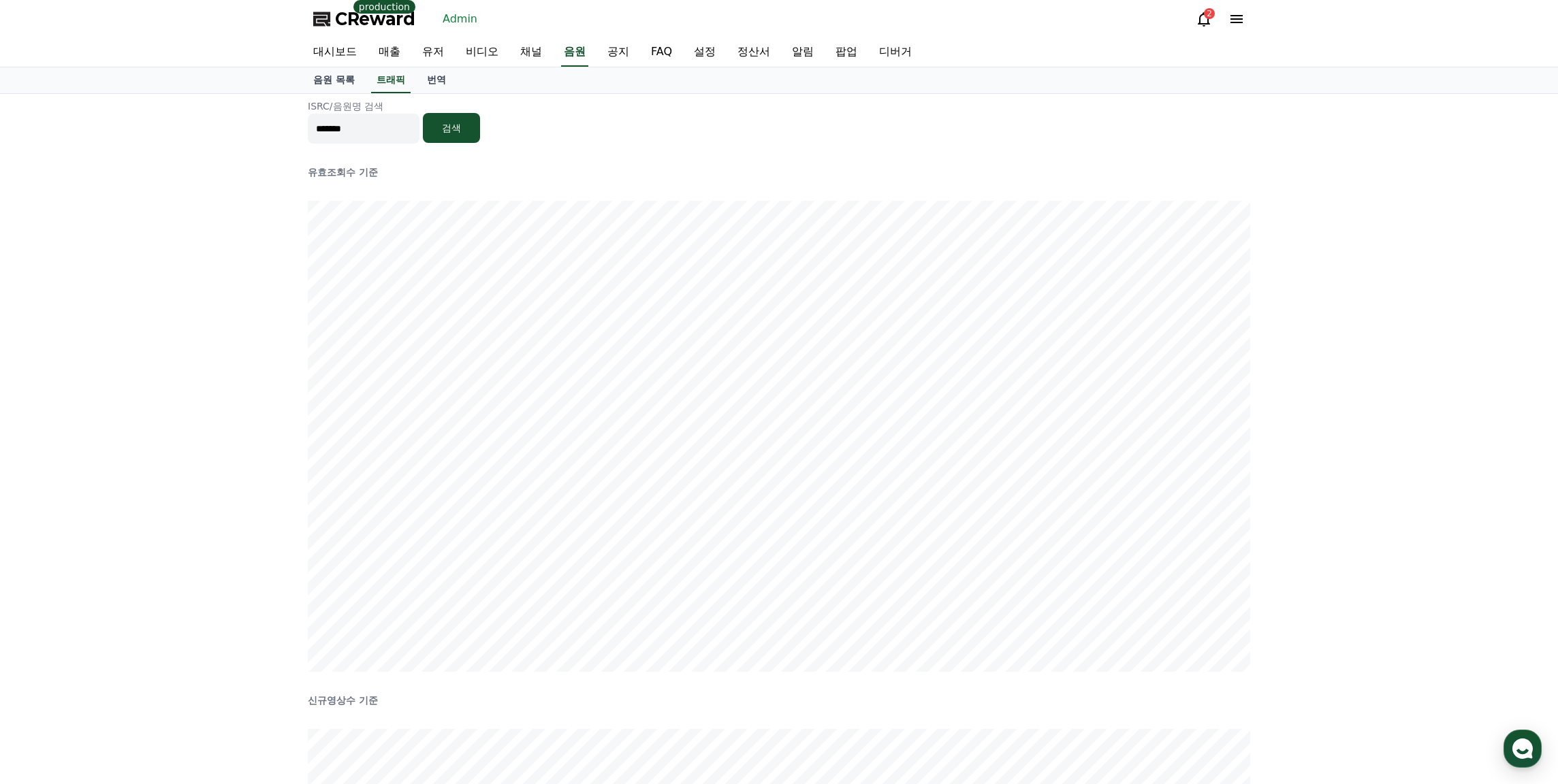
click at [385, 129] on input "*******" at bounding box center [363, 128] width 111 height 30
type input "*"
click at [448, 121] on button "검색" at bounding box center [452, 128] width 58 height 30
click at [373, 141] on input at bounding box center [363, 128] width 111 height 30
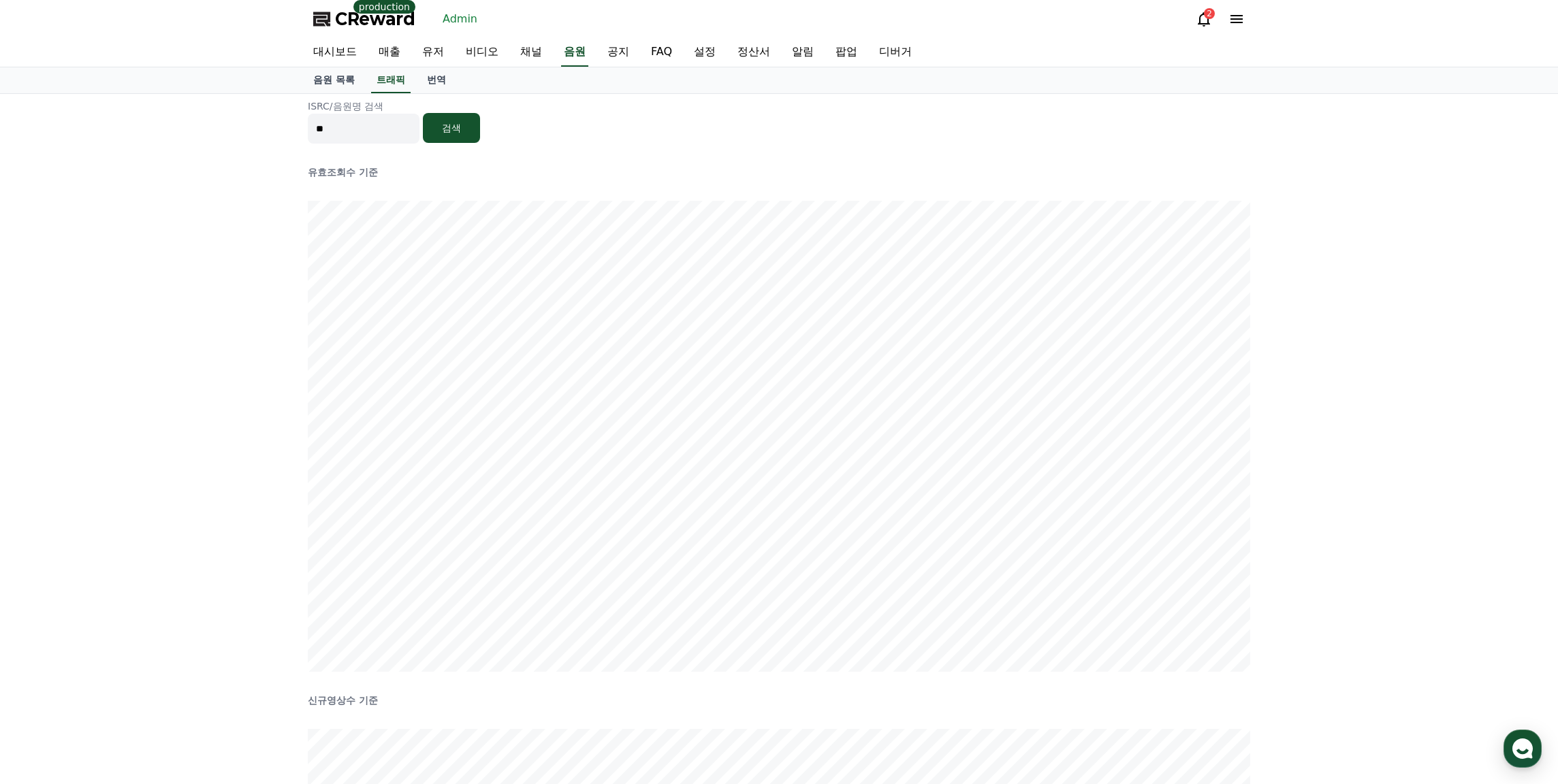
type input "*"
type input "*******"
click at [480, 131] on button "검색" at bounding box center [452, 128] width 58 height 30
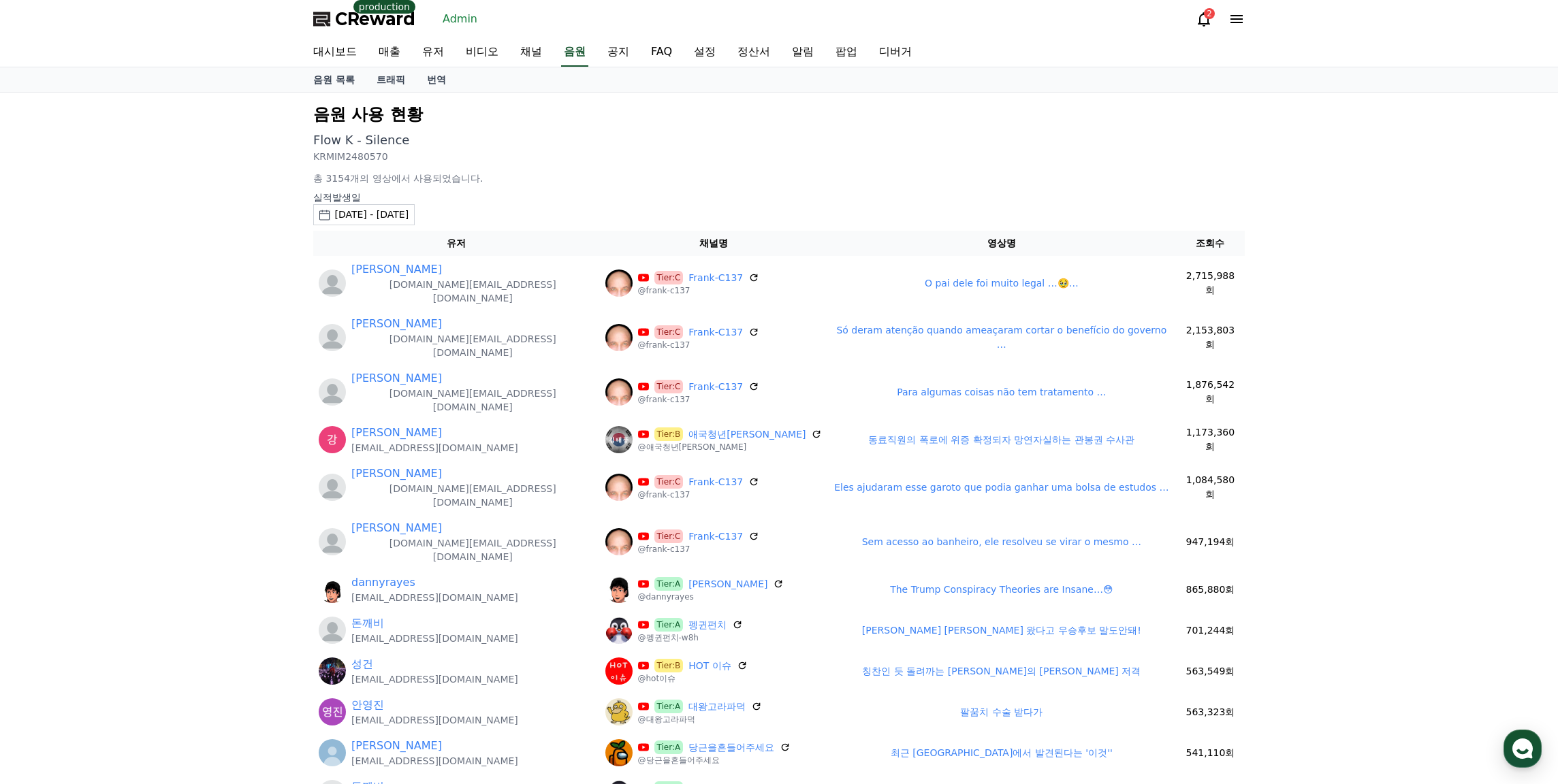
click at [1385, 335] on div "음원 사용 현황 Flow K - Silence KRMIM2480570 총 3154개의 영상에서 사용되었습니다. 실적발생[DATE] - [DAT…" at bounding box center [779, 636] width 1558 height 1087
click at [687, 189] on div "음원 사용 현황 Flow K - Silence KRMIM2480570 총 3154개의 영상에서 사용되었습니다. 실적발생[DATE] - [DAT…" at bounding box center [779, 636] width 942 height 1076
drag, startPoint x: 847, startPoint y: 112, endPoint x: 830, endPoint y: 115, distance: 17.3
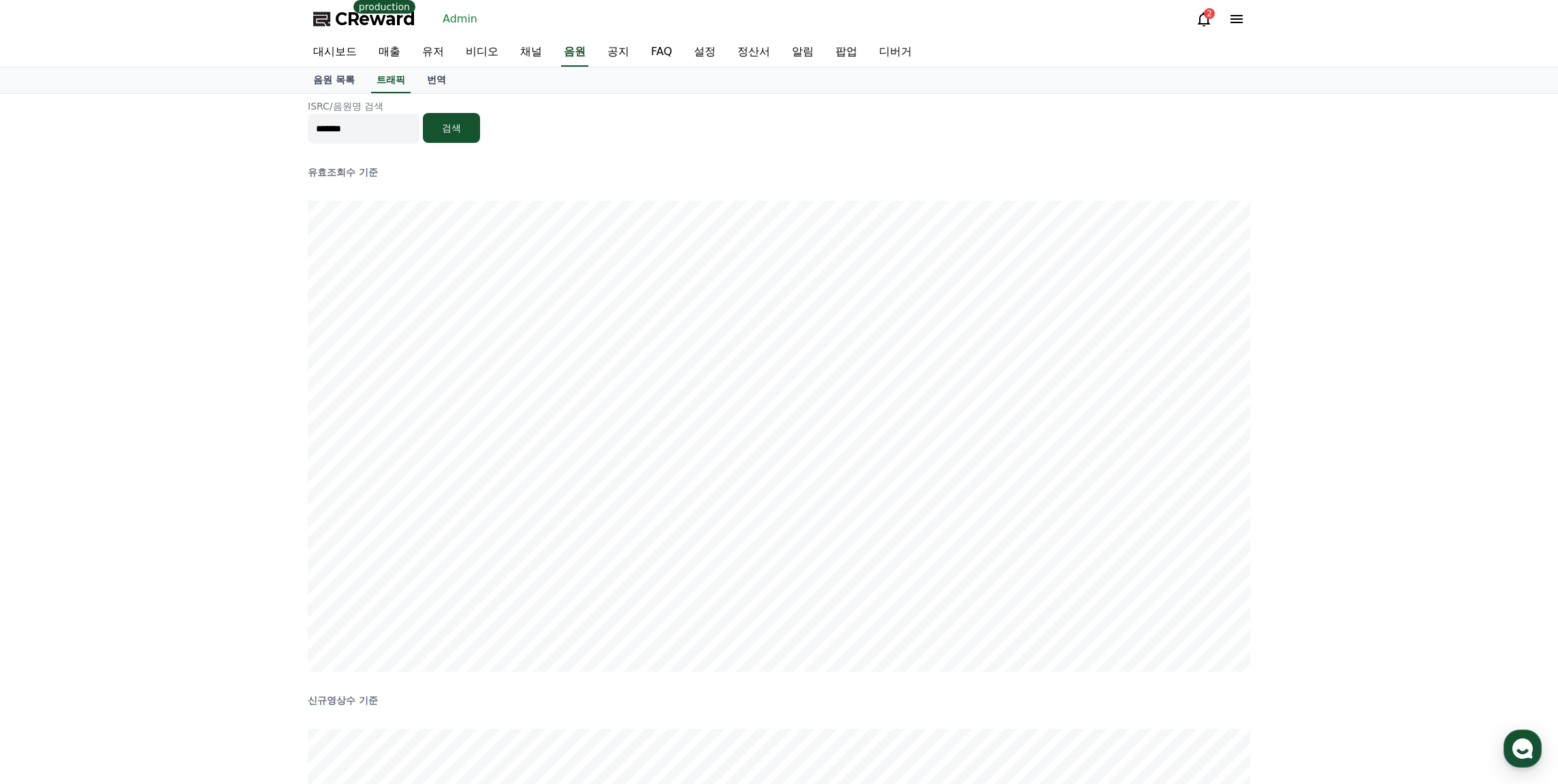
click at [352, 118] on input "*******" at bounding box center [363, 128] width 111 height 30
type input "*"
type input "*****"
click at [467, 137] on button "검색" at bounding box center [452, 128] width 58 height 30
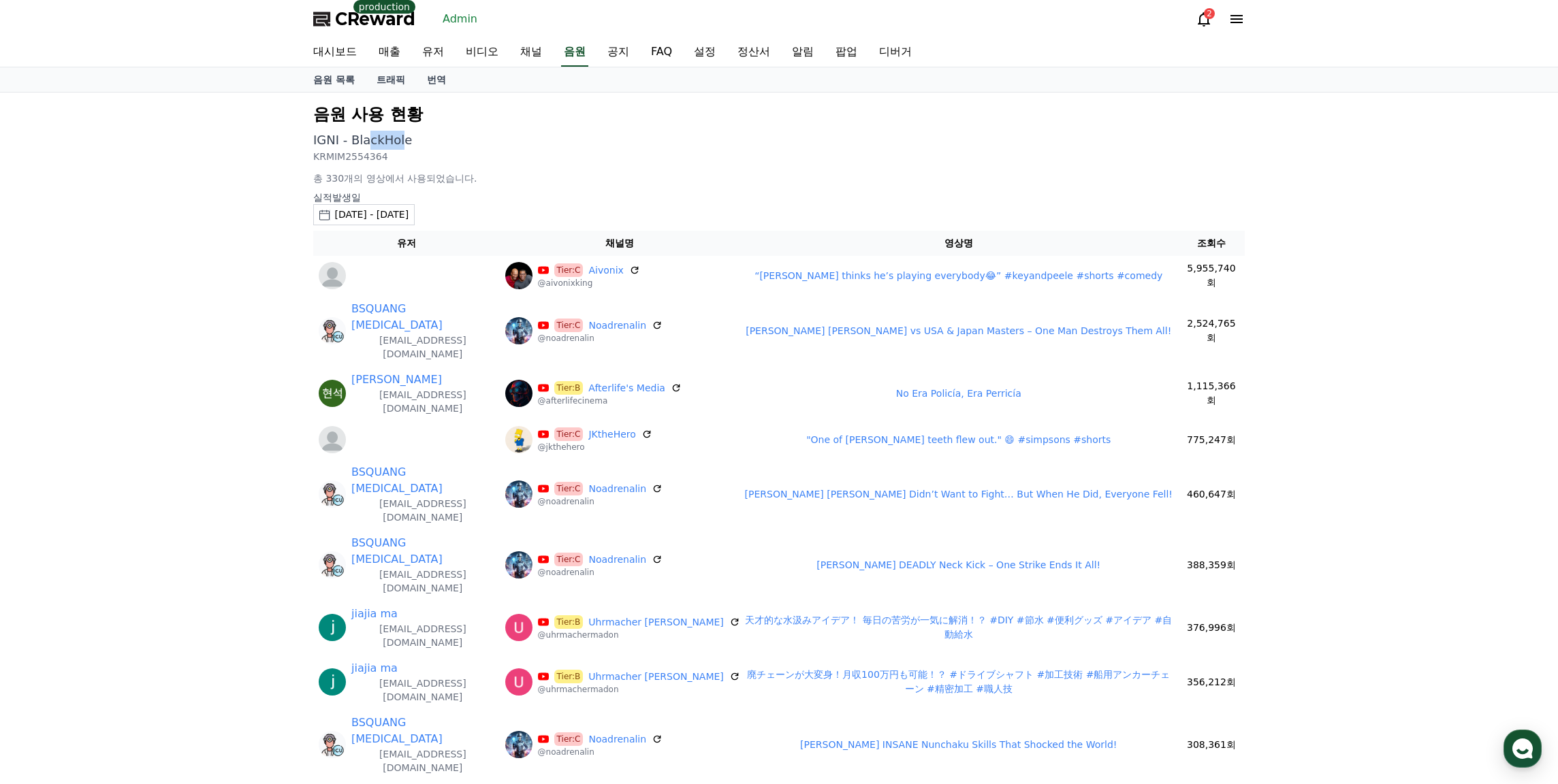
drag, startPoint x: 401, startPoint y: 139, endPoint x: 367, endPoint y: 143, distance: 34.2
click at [367, 143] on p "IGNI - BlackHole" at bounding box center [779, 140] width 932 height 20
click at [409, 144] on p "IGNI - BlackHole" at bounding box center [779, 140] width 932 height 20
drag, startPoint x: 426, startPoint y: 144, endPoint x: 354, endPoint y: 150, distance: 72.2
click at [354, 150] on p "IGNI - BlackHole" at bounding box center [779, 140] width 932 height 20
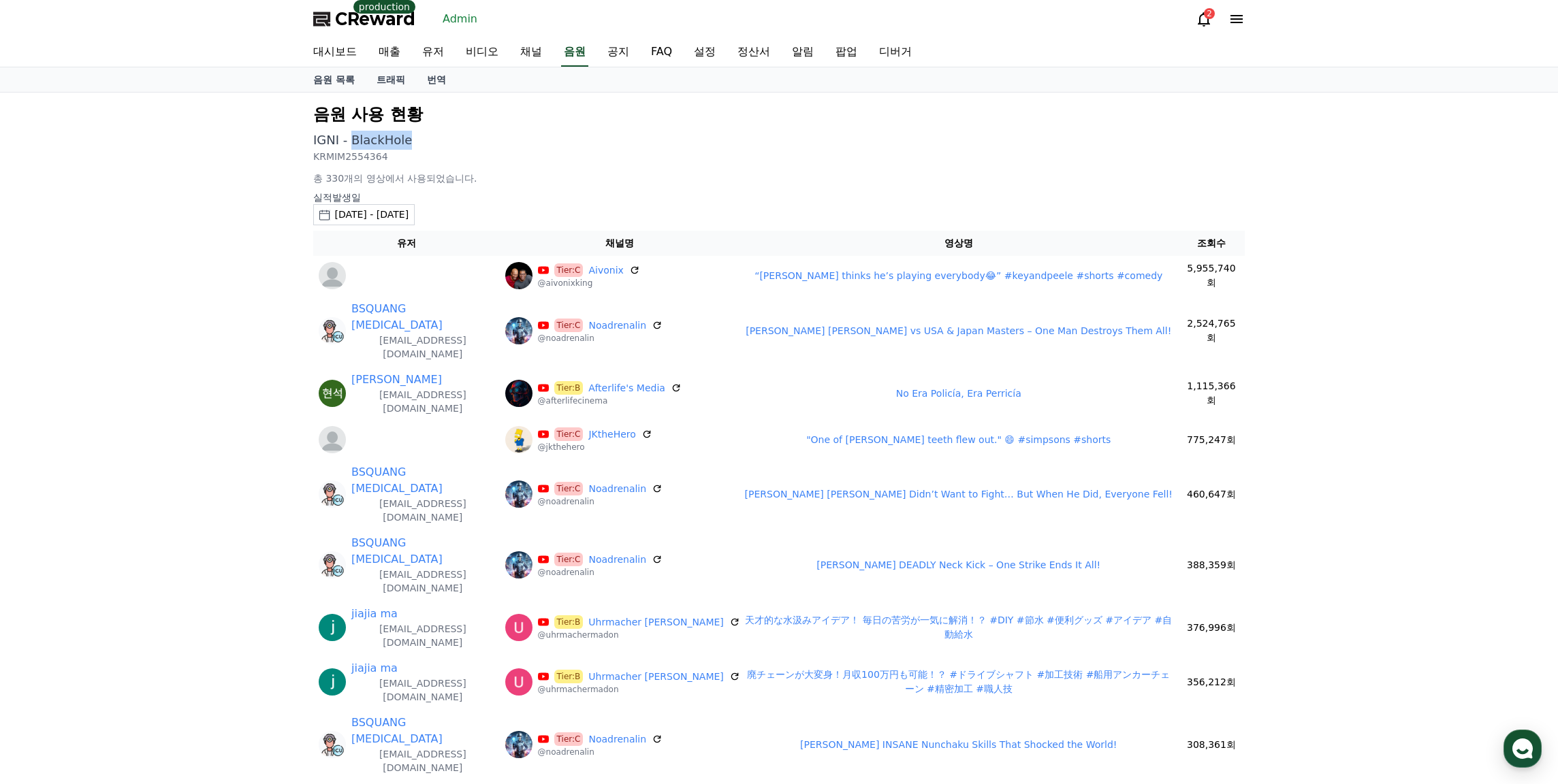
copy p "BlackHole"
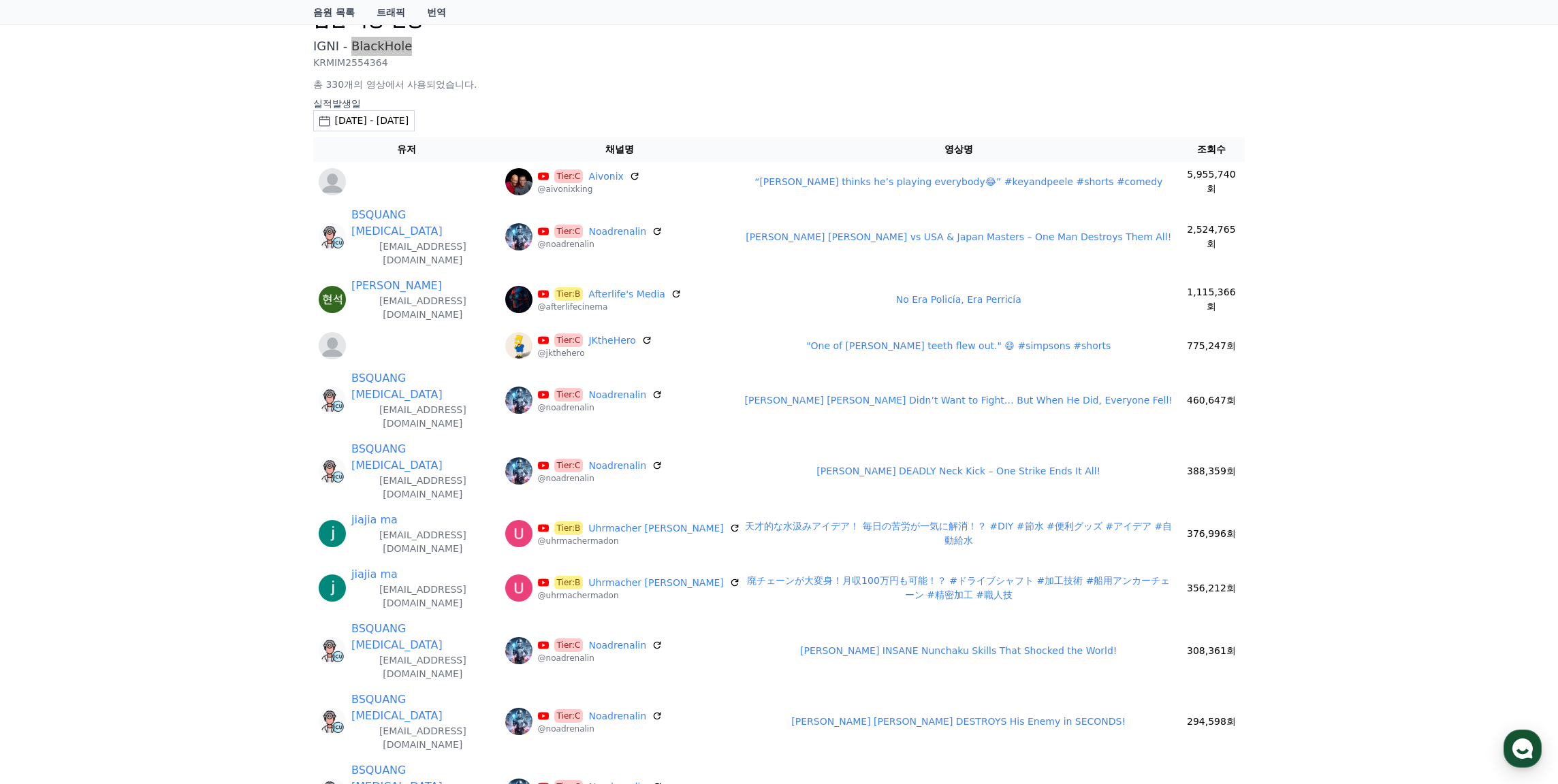
scroll to position [68, 0]
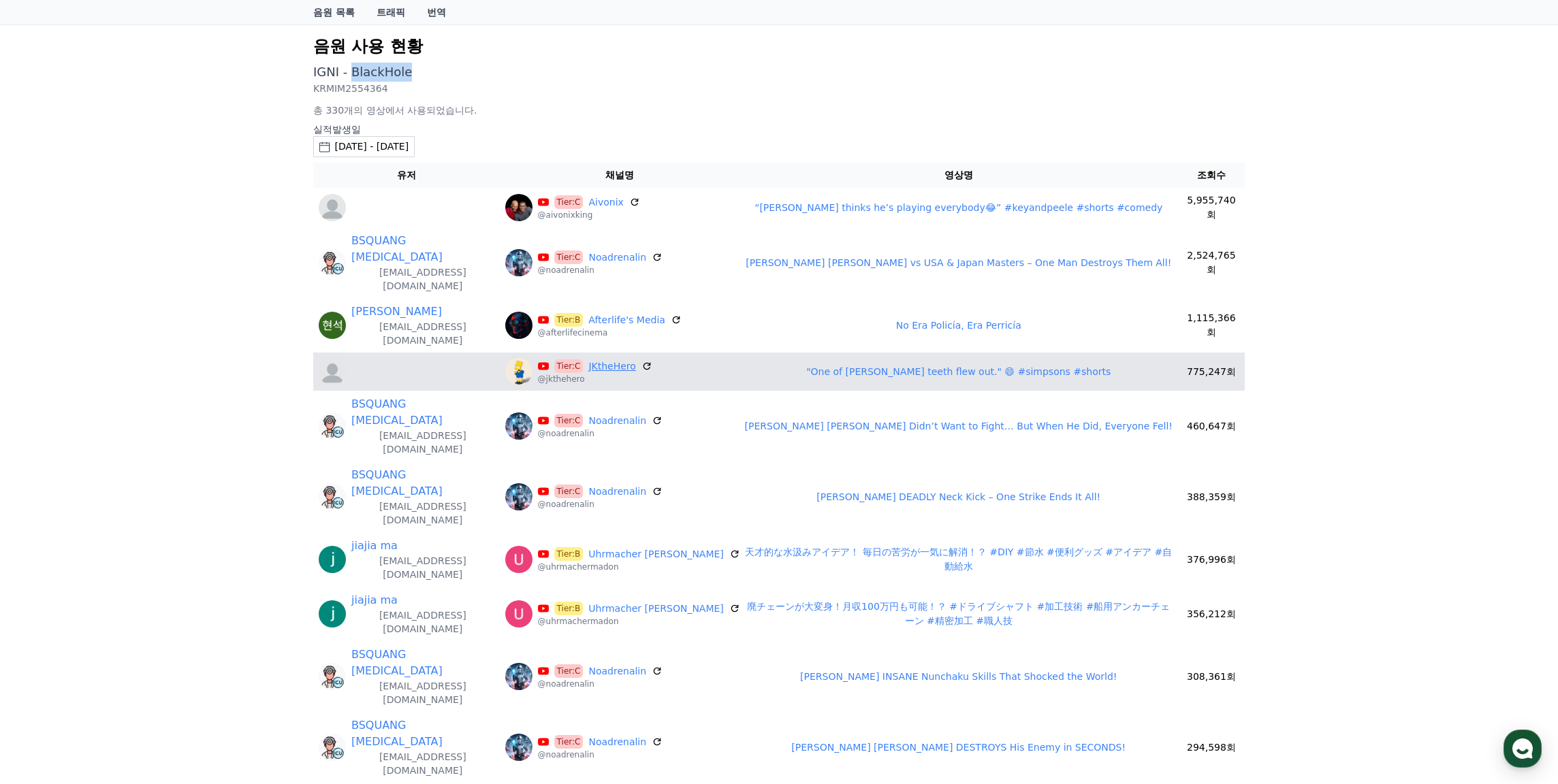
click at [604, 359] on link "JKtheHero" at bounding box center [611, 366] width 47 height 14
click at [881, 366] on link ""One of [PERSON_NAME] teeth flew out." 😄 #simpsons #shorts" at bounding box center [959, 372] width 305 height 11
click at [607, 359] on link "JKtheHero" at bounding box center [611, 366] width 47 height 14
click at [387, 358] on div at bounding box center [406, 371] width 176 height 27
click at [886, 353] on td ""One of [PERSON_NAME] teeth flew out." 😄 #simpsons #shorts" at bounding box center [959, 372] width 439 height 38
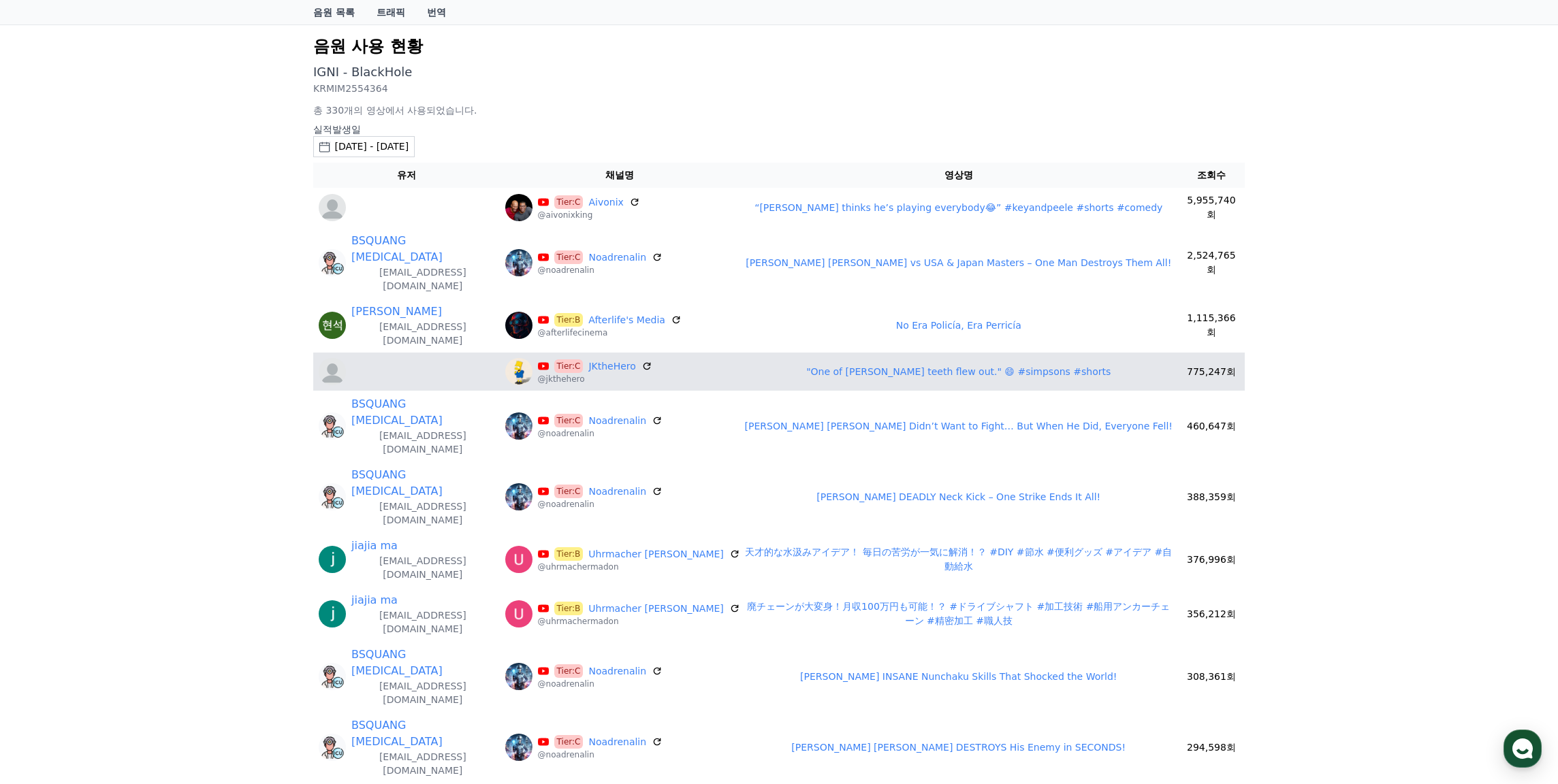
click at [888, 366] on link ""One of [PERSON_NAME] teeth flew out." 😄 #simpsons #shorts" at bounding box center [959, 372] width 305 height 11
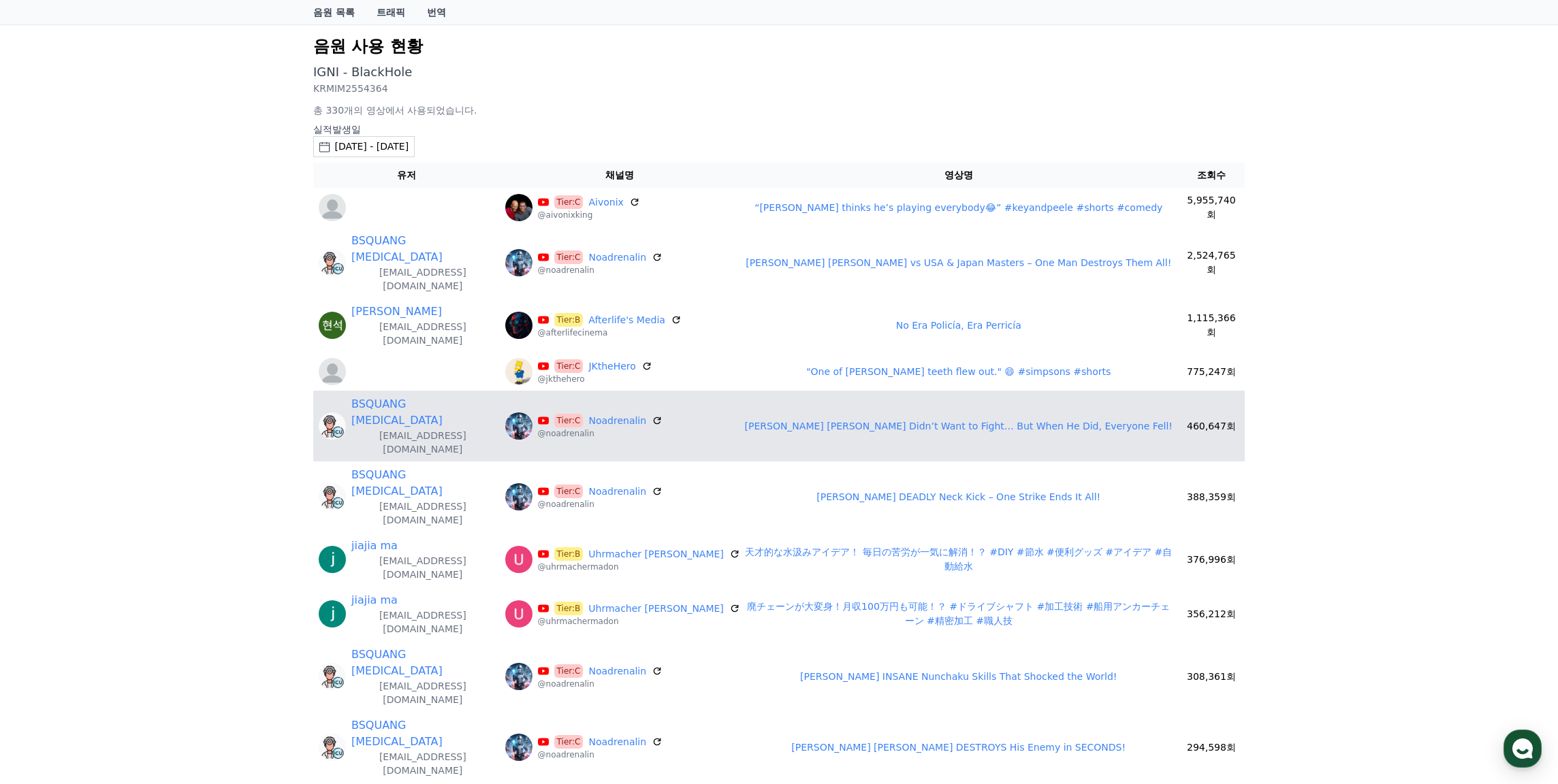
click at [906, 421] on link "[PERSON_NAME] [PERSON_NAME] Didn’t Want to Fight… But When He Did, Everyone Fel…" at bounding box center [959, 426] width 427 height 11
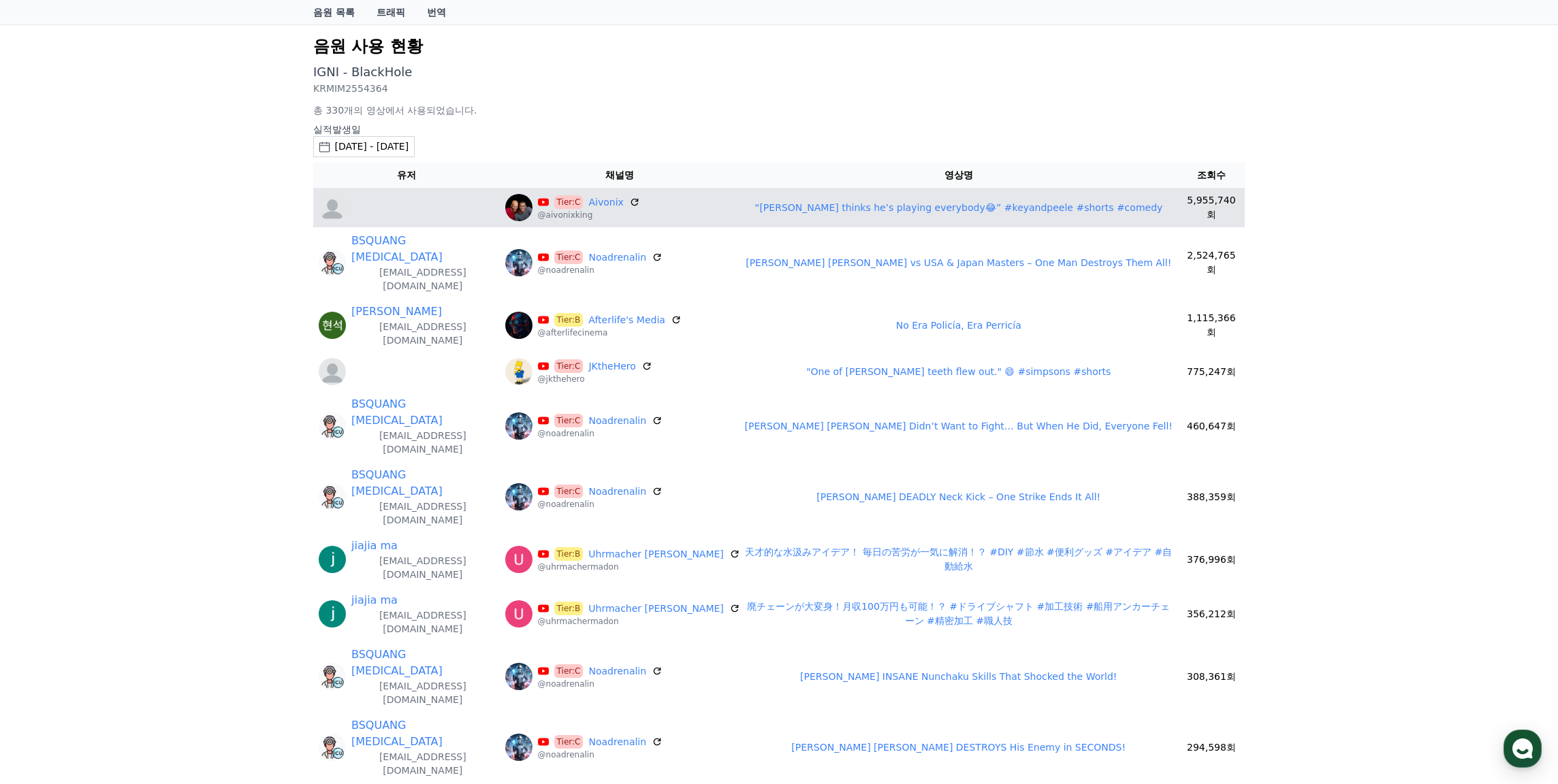
click at [888, 210] on link "“[PERSON_NAME] thinks he’s playing everybody😂” #keyandpeele #shorts #comedy" at bounding box center [958, 208] width 408 height 11
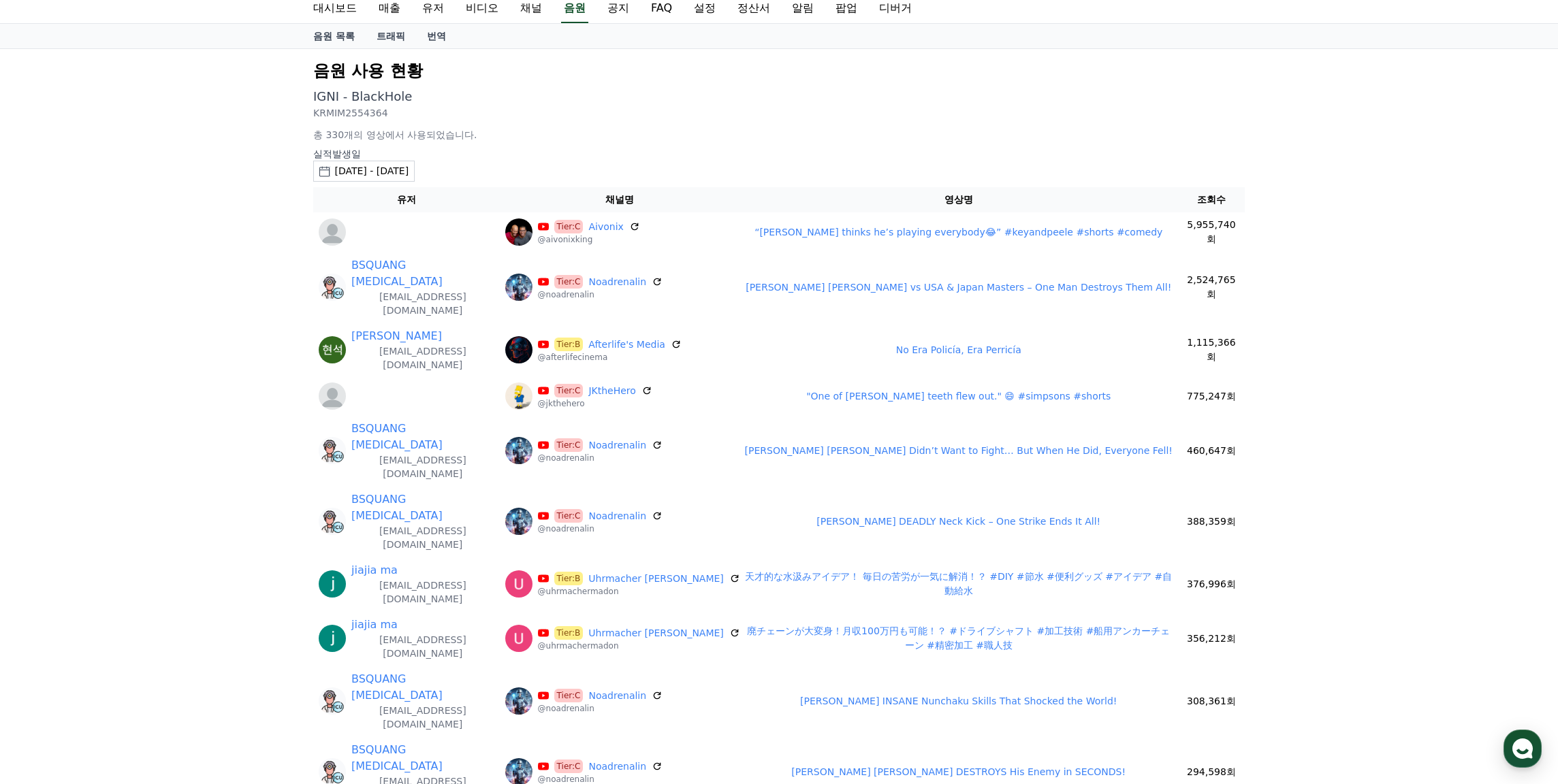
scroll to position [0, 0]
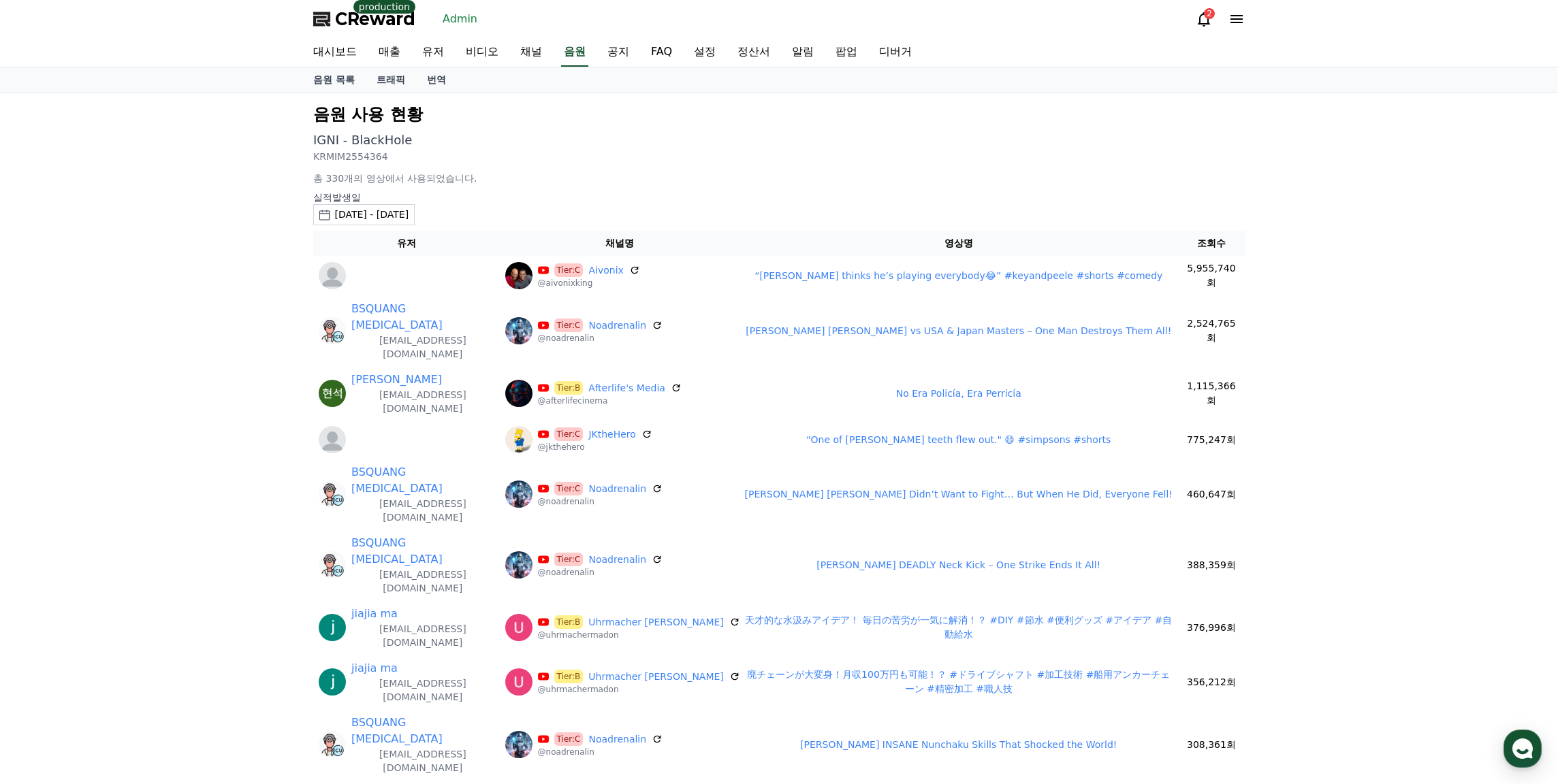
click at [382, 80] on link "트래픽" at bounding box center [391, 80] width 50 height 24
